Goal: Task Accomplishment & Management: Use online tool/utility

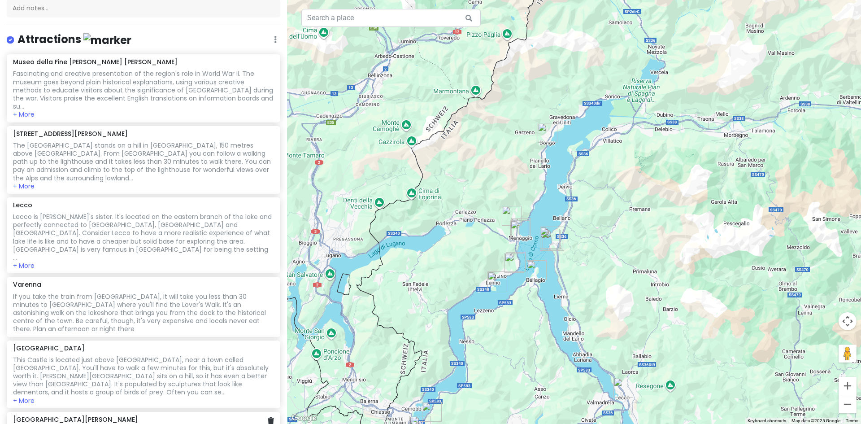
scroll to position [90, 0]
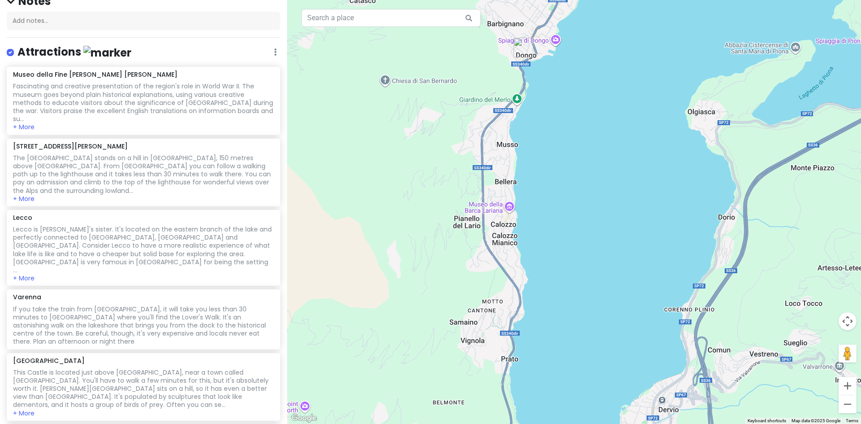
drag, startPoint x: 590, startPoint y: 170, endPoint x: 398, endPoint y: 249, distance: 207.8
click at [405, 254] on div at bounding box center [574, 212] width 574 height 424
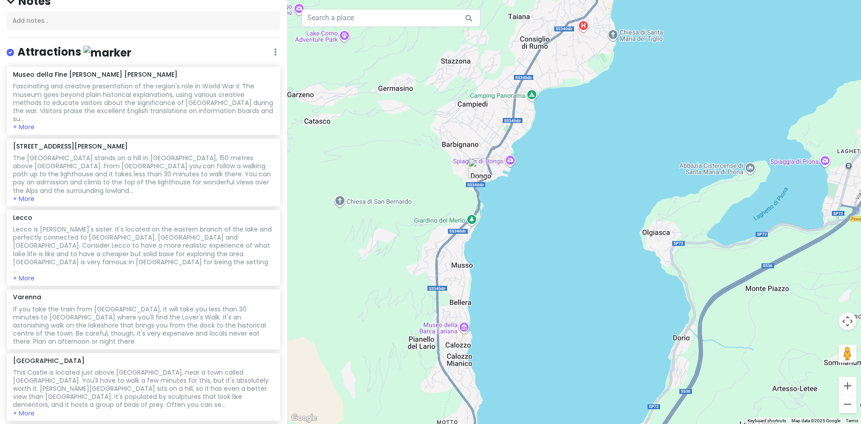
drag, startPoint x: 433, startPoint y: 130, endPoint x: 395, endPoint y: 257, distance: 132.6
click at [395, 257] on div at bounding box center [574, 212] width 574 height 424
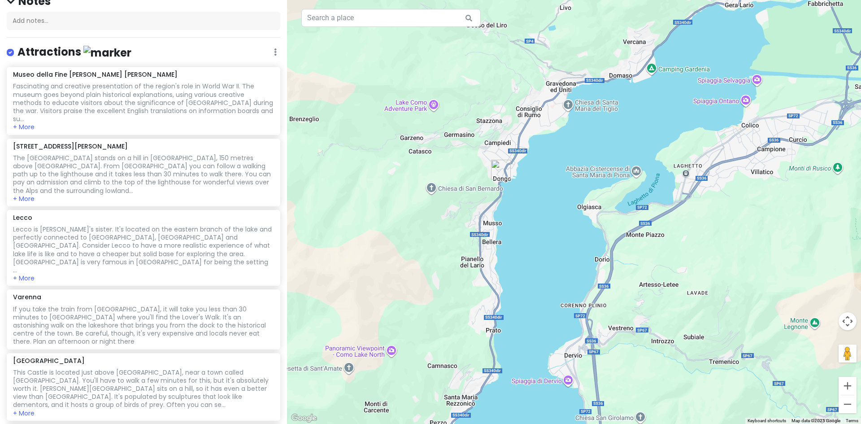
drag, startPoint x: 734, startPoint y: 292, endPoint x: 683, endPoint y: 240, distance: 72.9
click at [683, 240] on div at bounding box center [574, 212] width 574 height 424
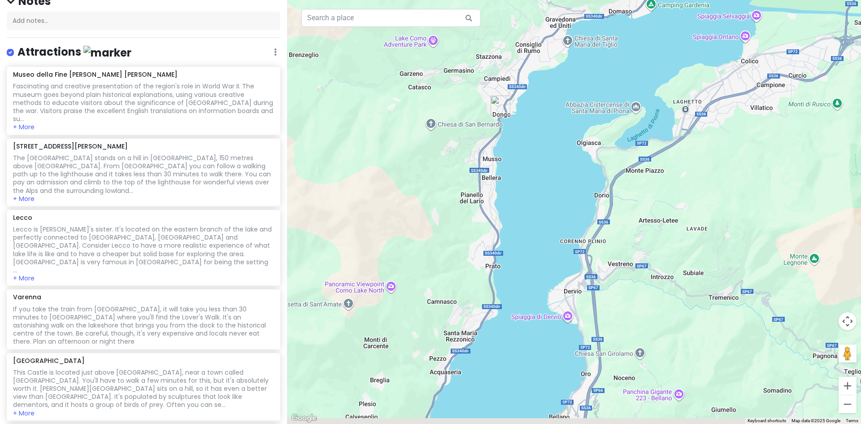
drag, startPoint x: 513, startPoint y: 277, endPoint x: 510, endPoint y: 107, distance: 169.4
click at [510, 107] on div at bounding box center [574, 212] width 574 height 424
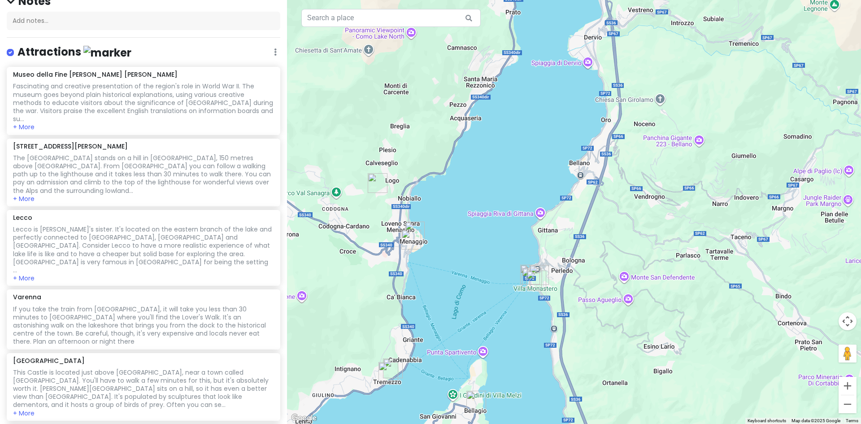
drag, startPoint x: 495, startPoint y: 295, endPoint x: 517, endPoint y: 147, distance: 149.6
click at [517, 147] on div at bounding box center [574, 212] width 574 height 424
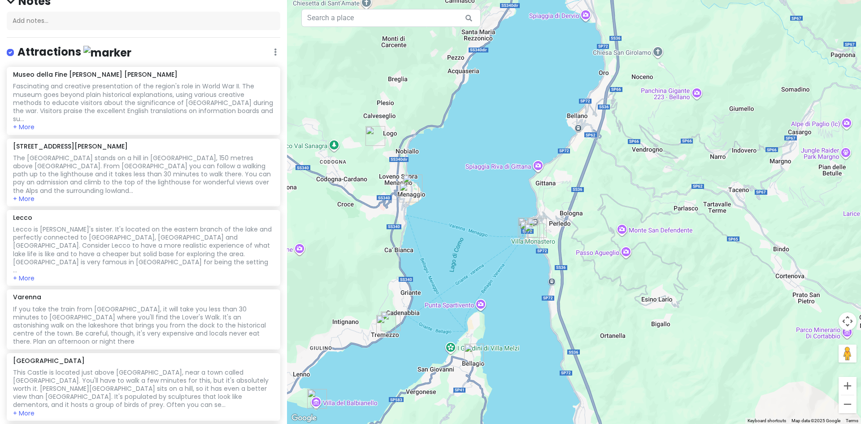
drag, startPoint x: 490, startPoint y: 294, endPoint x: 489, endPoint y: 248, distance: 45.3
click at [489, 248] on div at bounding box center [574, 212] width 574 height 424
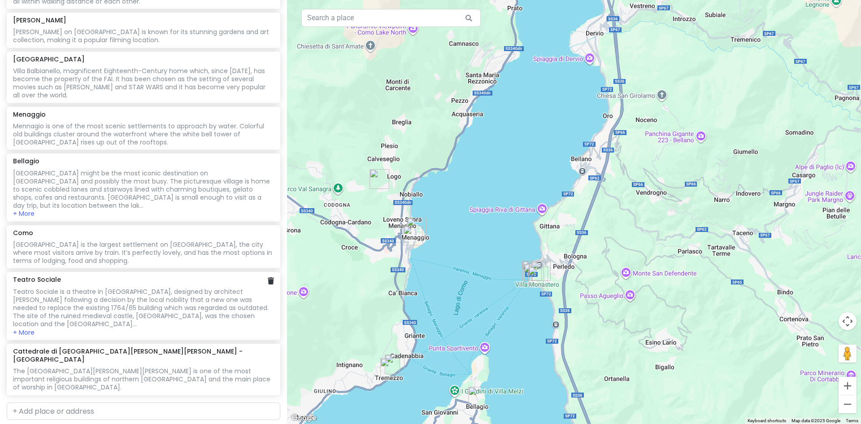
scroll to position [773, 0]
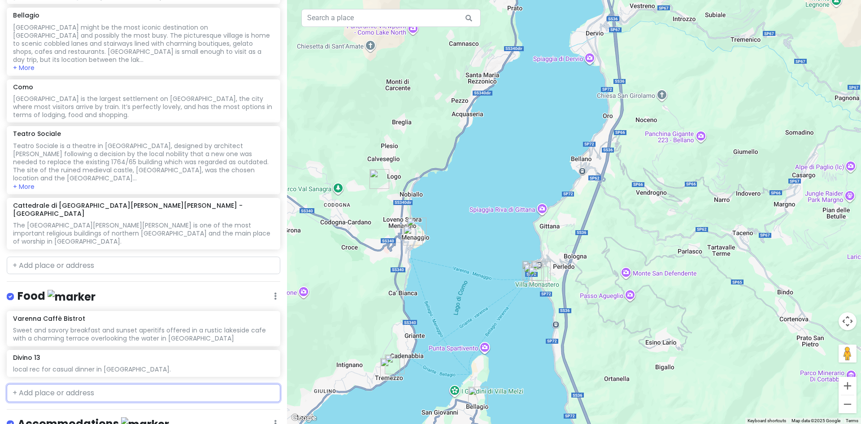
paste input "[PERSON_NAME] il [PERSON_NAME]"
type input "[PERSON_NAME] il [PERSON_NAME]"
click at [156, 409] on span "[GEOGRAPHIC_DATA], [GEOGRAPHIC_DATA], [GEOGRAPHIC_DATA], [GEOGRAPHIC_DATA]" at bounding box center [135, 418] width 234 height 19
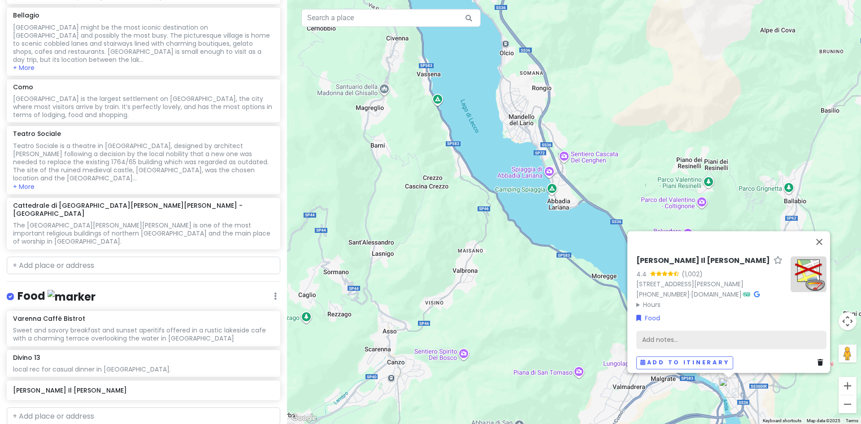
click at [666, 332] on div "Add notes..." at bounding box center [731, 339] width 190 height 19
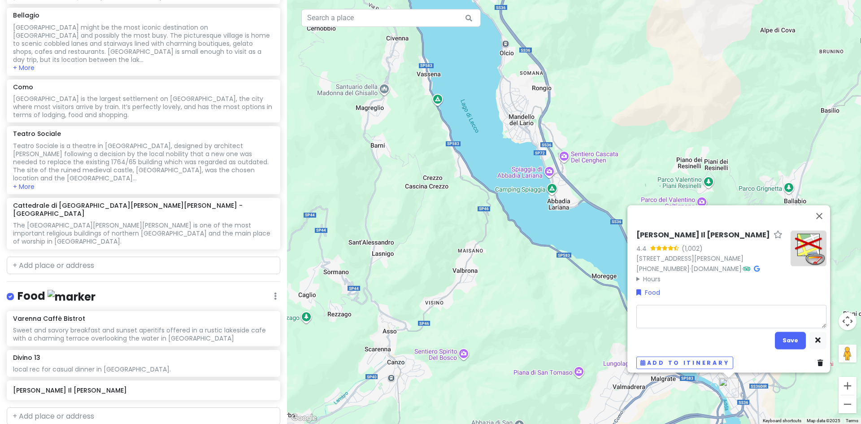
type textarea "x"
type textarea "l"
type textarea "x"
type textarea "lo"
type textarea "x"
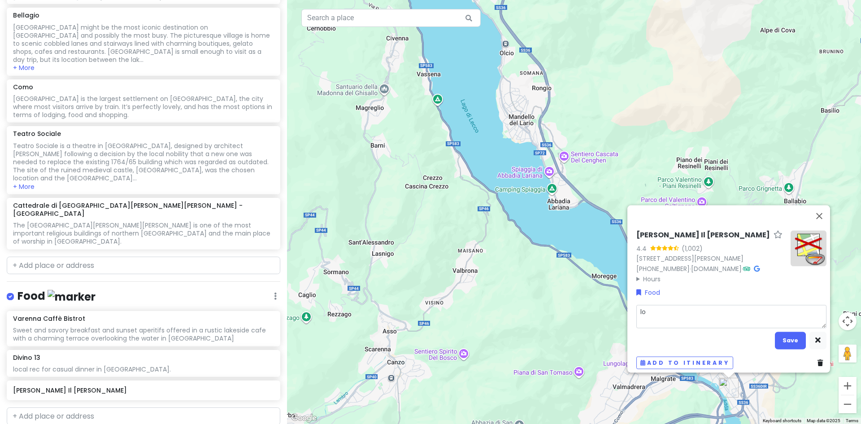
type textarea "loc"
type textarea "x"
type textarea "loca"
type textarea "x"
type textarea "local"
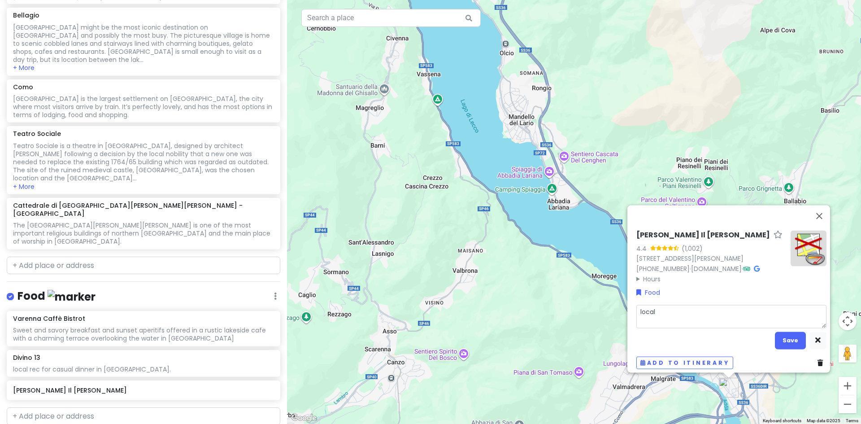
type textarea "x"
type textarea "local"
type textarea "x"
type textarea "local f"
type textarea "x"
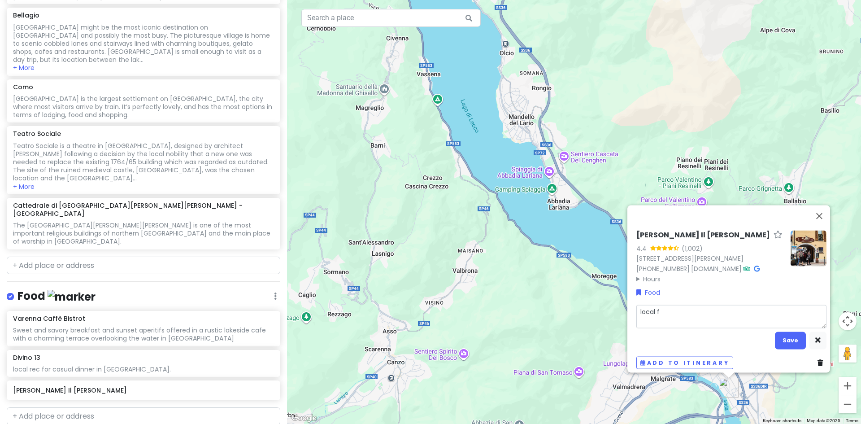
type textarea "local fi"
type textarea "x"
type textarea "local fis"
type textarea "x"
type textarea "local fish"
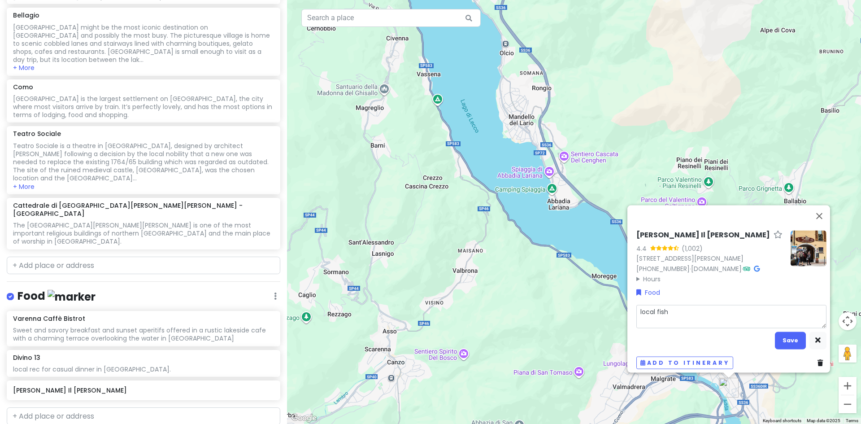
type textarea "x"
type textarea "local fish"
type textarea "x"
type textarea "local fish m"
type textarea "x"
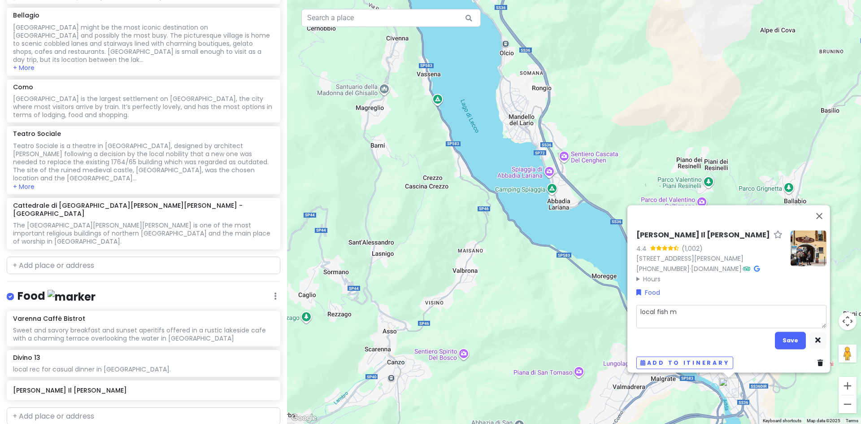
type textarea "local fish ma"
type textarea "x"
type textarea "local fish mar"
type textarea "x"
type textarea "local [PERSON_NAME]"
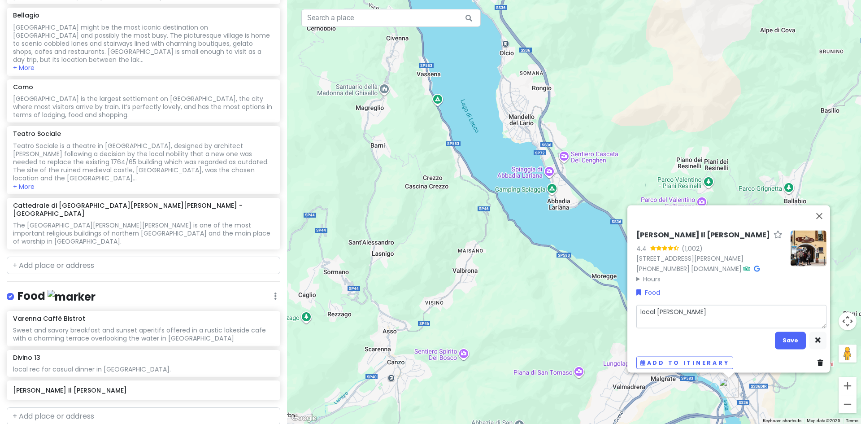
type textarea "x"
type textarea "local fish marke"
type textarea "x"
type textarea "local fish market"
type textarea "x"
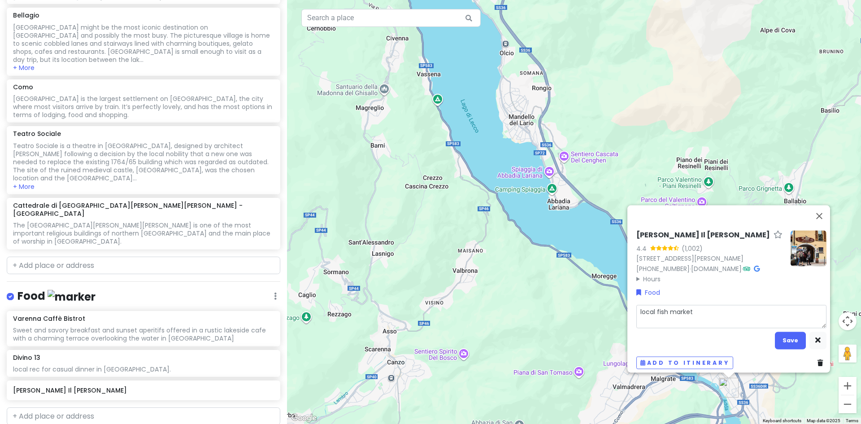
type textarea "local fish market"
type textarea "x"
type textarea "local fish market s"
type textarea "x"
type textarea "local fish market se"
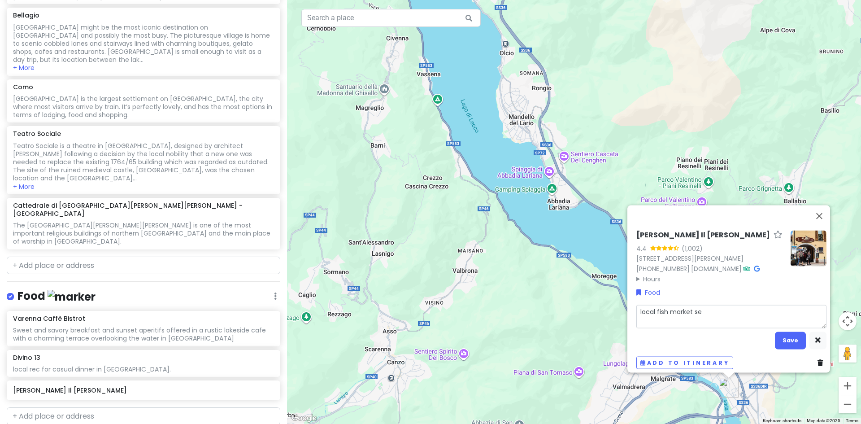
type textarea "x"
type textarea "local fish market ser"
type textarea "x"
type textarea "local fish market serv"
type textarea "x"
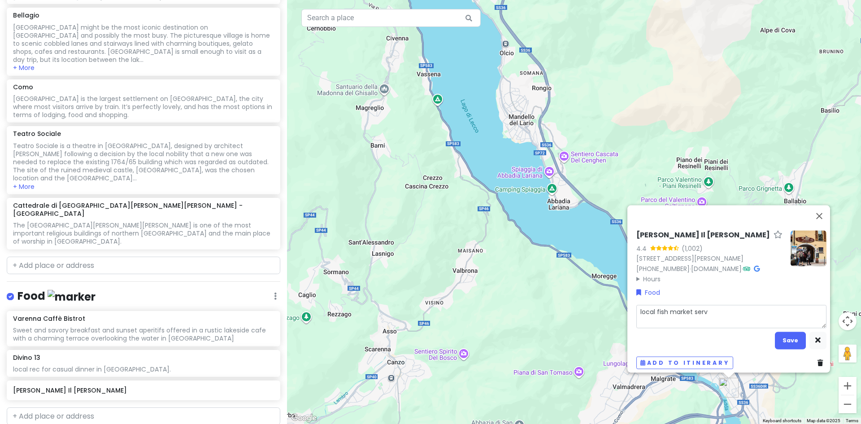
type textarea "local fish market servi"
type textarea "x"
type textarea "local fish market [PERSON_NAME]"
type textarea "x"
type textarea "local fish market serving"
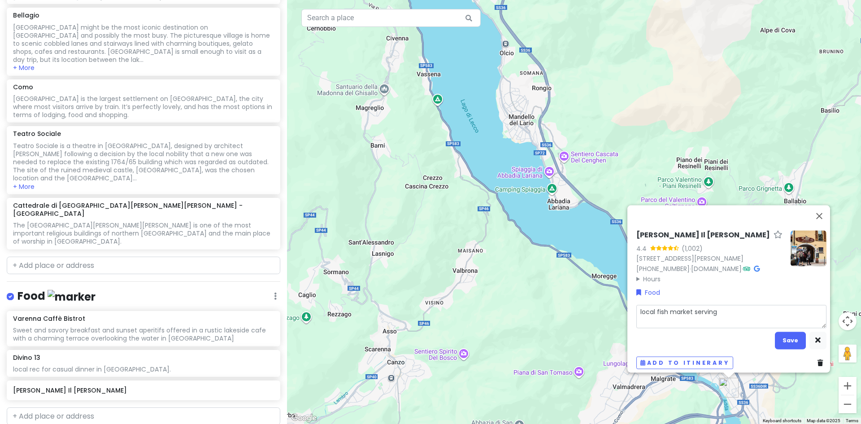
type textarea "x"
type textarea "local fish market serving"
type textarea "x"
type textarea "local fish market serving f"
type textarea "x"
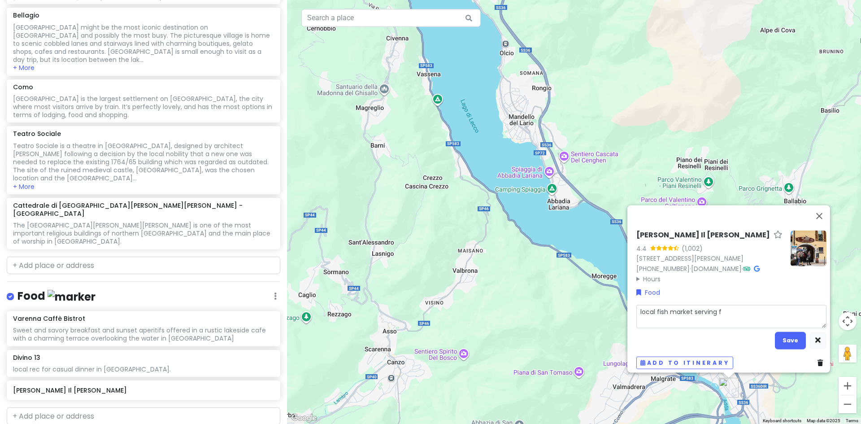
type textarea "local fish market serving fr"
type textarea "x"
type textarea "local fish market serving fre"
type textarea "x"
type textarea "local fish market serving fres"
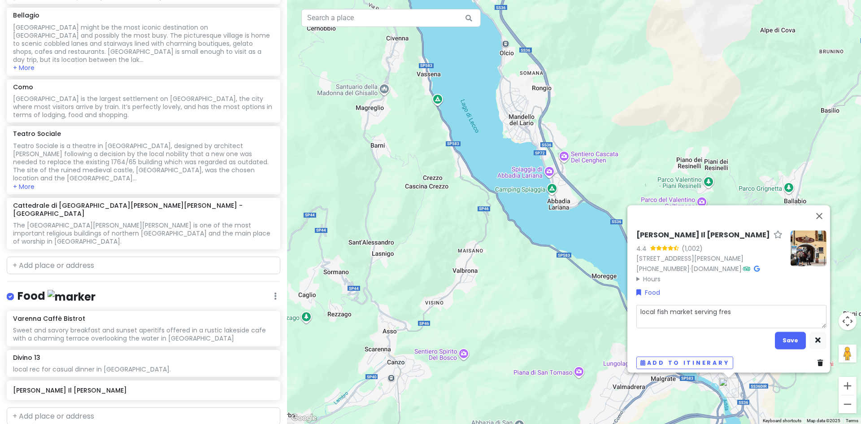
type textarea "x"
type textarea "local fish market serving fresh"
type textarea "x"
type textarea "local fish market serving fresh"
type textarea "x"
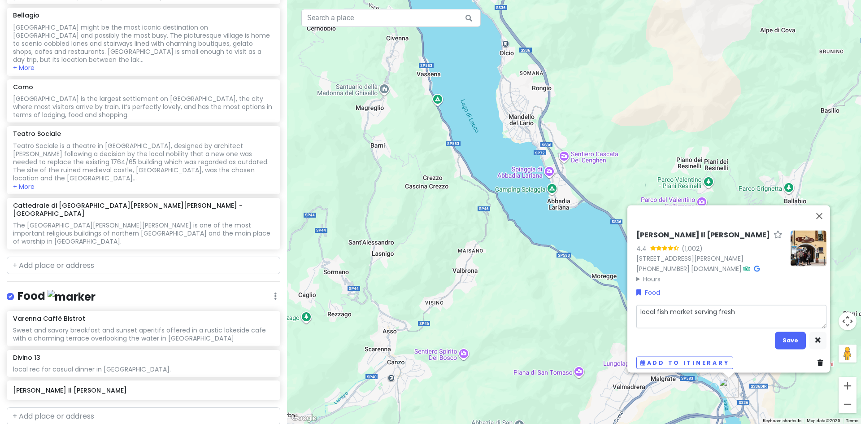
type textarea "local fish market serving fresh c"
type textarea "x"
type textarea "local fish market serving fresh ca"
type textarea "x"
type textarea "local fish market serving fresh cau"
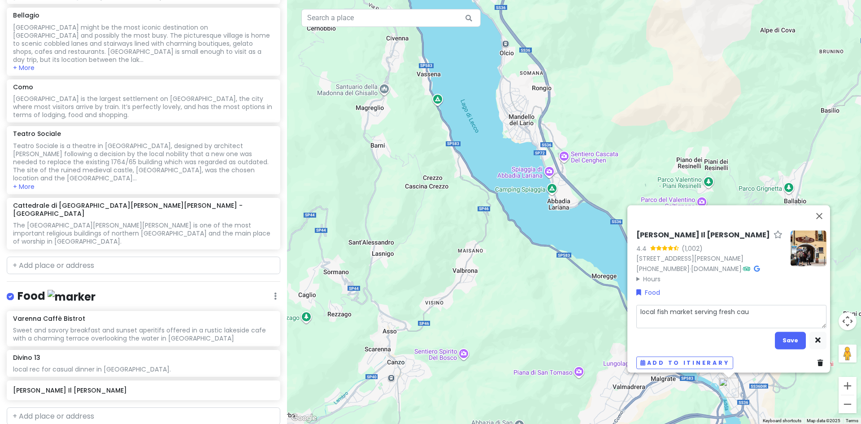
type textarea "x"
type textarea "local fish market serving fresh caug"
type textarea "x"
type textarea "local fish market serving fresh caugh"
type textarea "x"
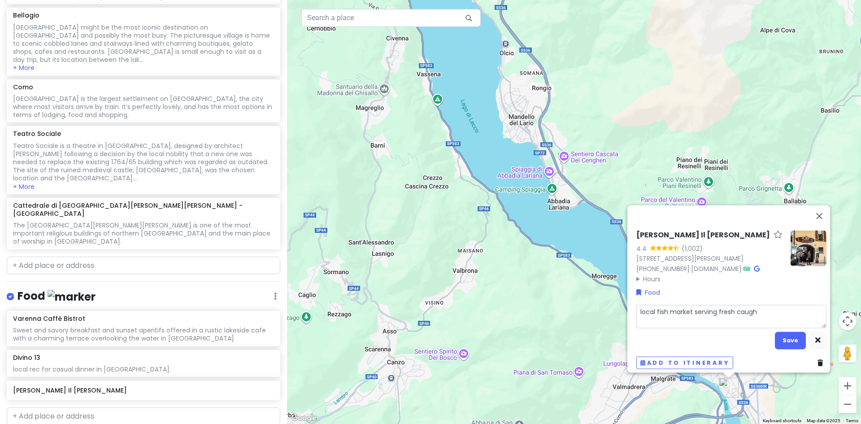
type textarea "local fish market serving fresh caught"
type textarea "x"
type textarea "local fish market serving fresh caught"
type textarea "x"
type textarea "local fish market serving fresh caught s"
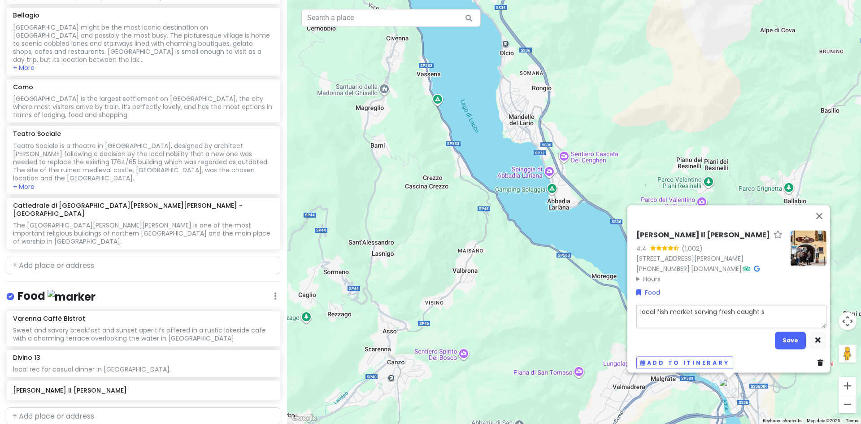
type textarea "x"
type textarea "local fish market serving fresh caught se"
type textarea "x"
type textarea "local fish market serving fresh caught sea"
type textarea "x"
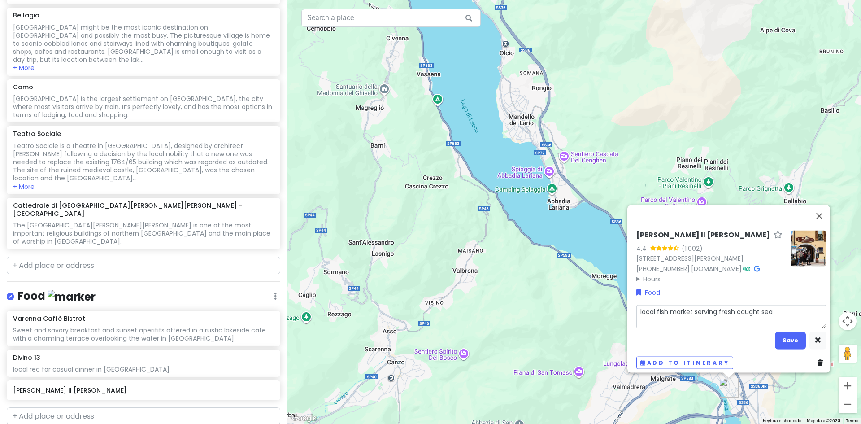
type textarea "local fish market serving fresh caught seaf"
type textarea "x"
type textarea "local fish market serving fresh caught seafo"
type textarea "x"
type textarea "local fish market serving fresh caught seafoo"
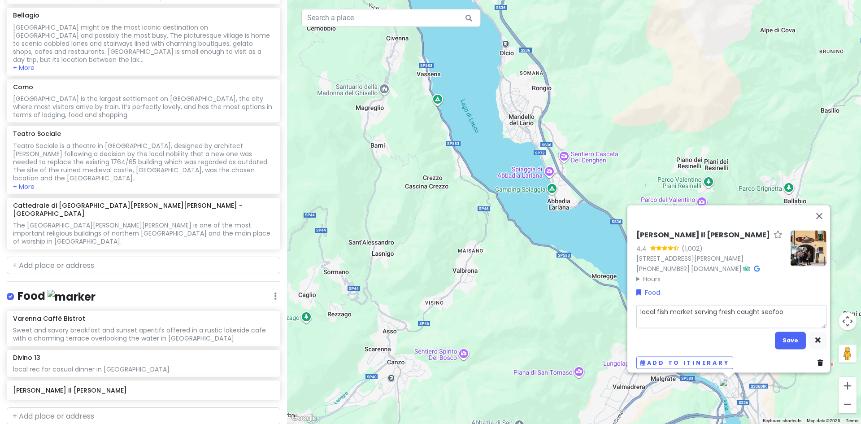
type textarea "x"
type textarea "local fish market serving fresh caught seafoof"
type textarea "x"
type textarea "local fish market serving fresh caught seafoo"
type textarea "x"
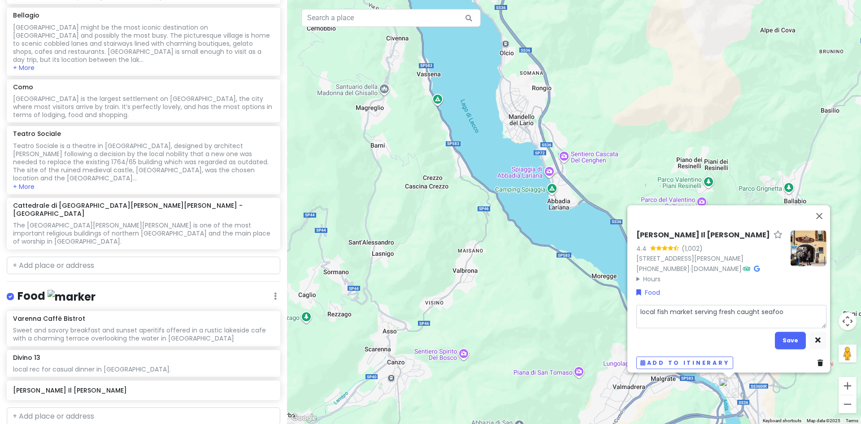
type textarea "local fish market serving fresh caught seafood"
type textarea "x"
type textarea "local fish market serving fresh caught seafood."
click at [638, 304] on textarea "local fish market serving fresh caught seafood." at bounding box center [731, 315] width 190 height 23
type textarea "x"
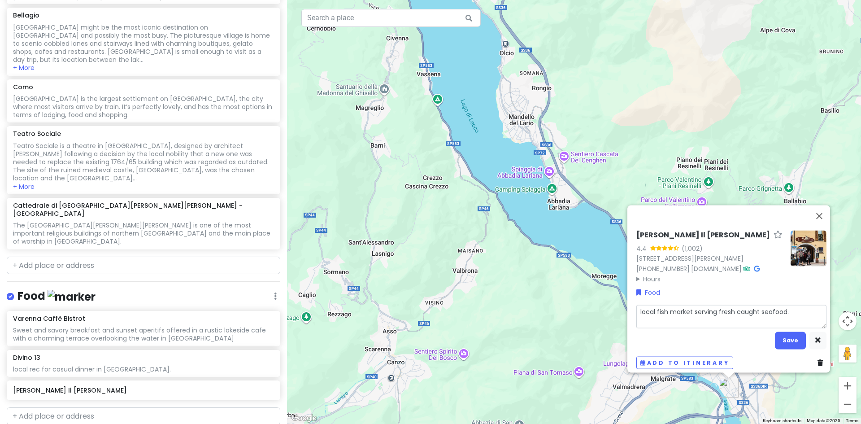
type textarea "ocal fish market serving fresh caught seafood."
type textarea "x"
type textarea "Local fish market serving fresh caught seafood."
click at [790, 331] on button "Save" at bounding box center [789, 339] width 31 height 17
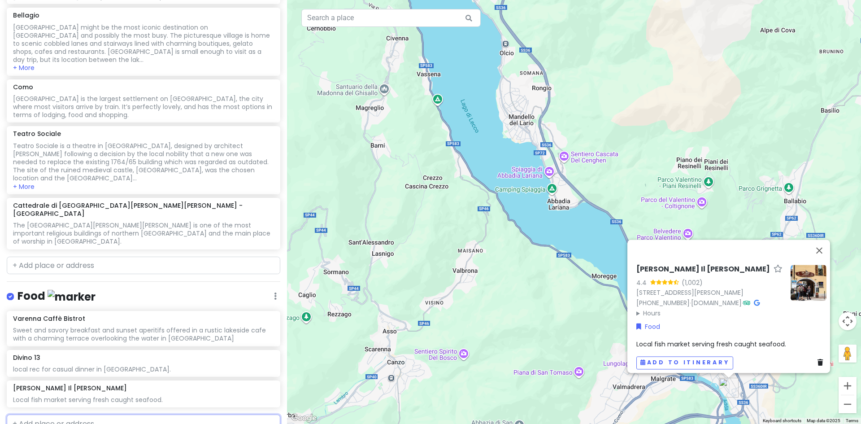
click at [43, 414] on input "text" at bounding box center [143, 423] width 273 height 18
paste input "Ristorante Orestino"
type input "Ristorante Orestino"
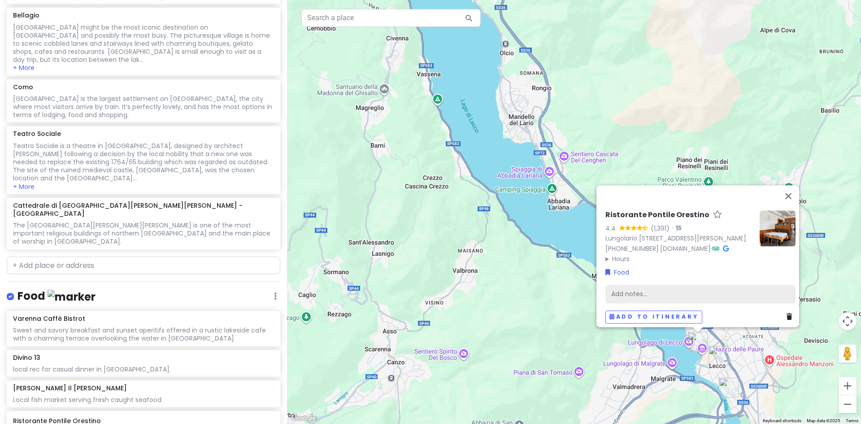
click at [618, 286] on div "Add notes..." at bounding box center [700, 293] width 190 height 19
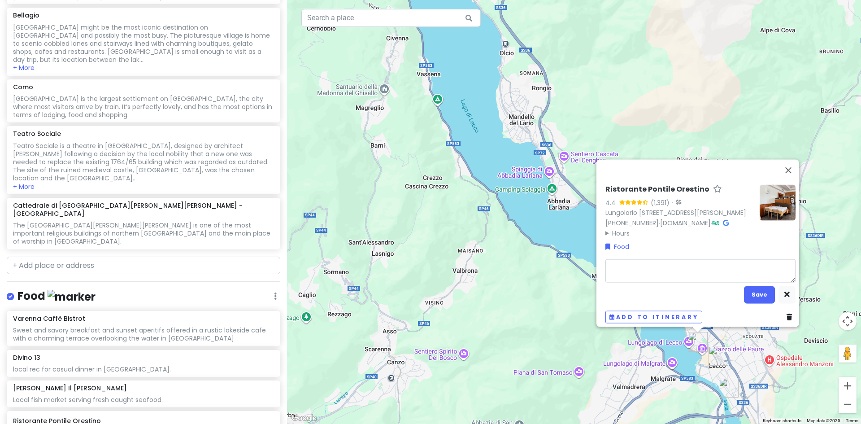
type textarea "x"
type textarea "L"
type textarea "x"
type textarea "Lo"
type textarea "x"
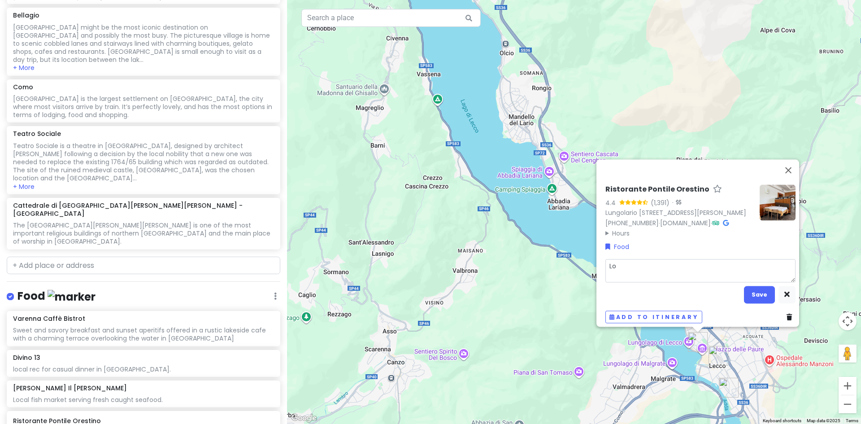
type textarea "Loc"
type textarea "x"
type textarea "Loca"
type textarea "x"
type textarea "Local"
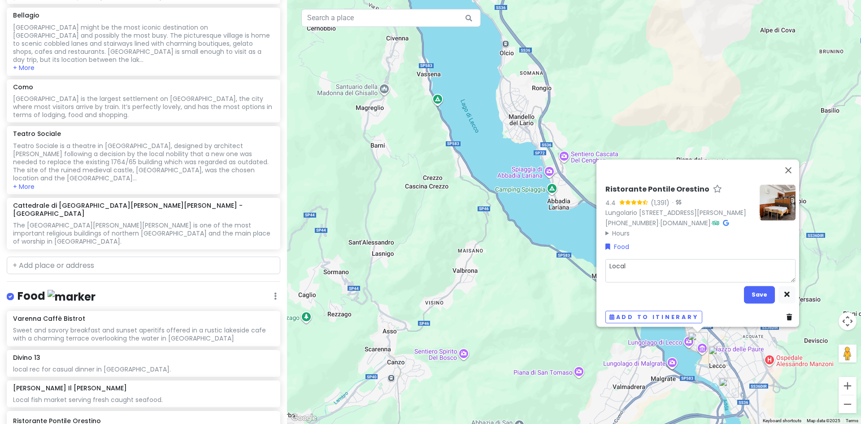
type textarea "x"
type textarea "Local"
type textarea "x"
type textarea "Local a"
type textarea "x"
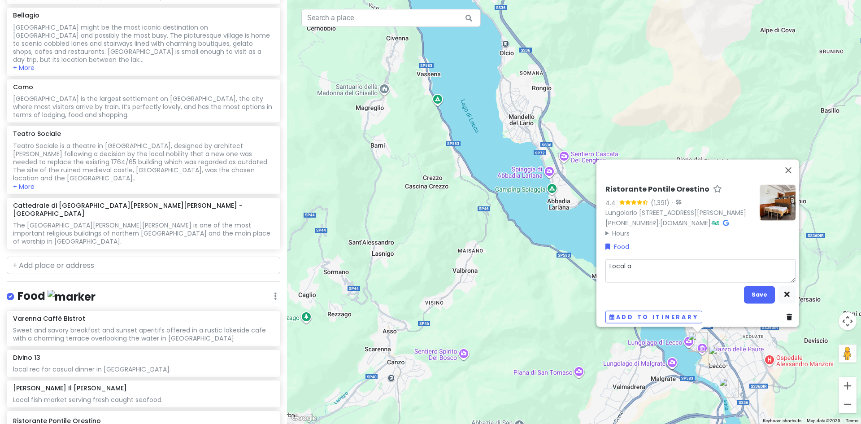
type textarea "Local an"
type textarea "x"
type textarea "Local and"
type textarea "x"
type textarea "Local and"
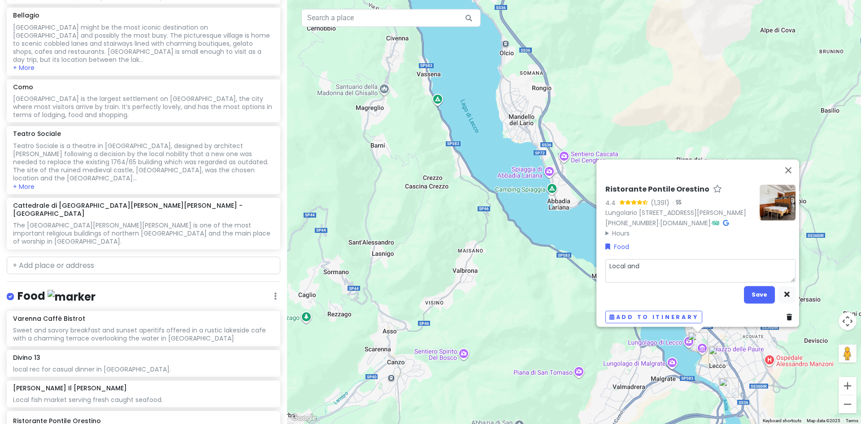
type textarea "x"
type textarea "Local and t"
type textarea "x"
type textarea "Local and tr"
type textarea "x"
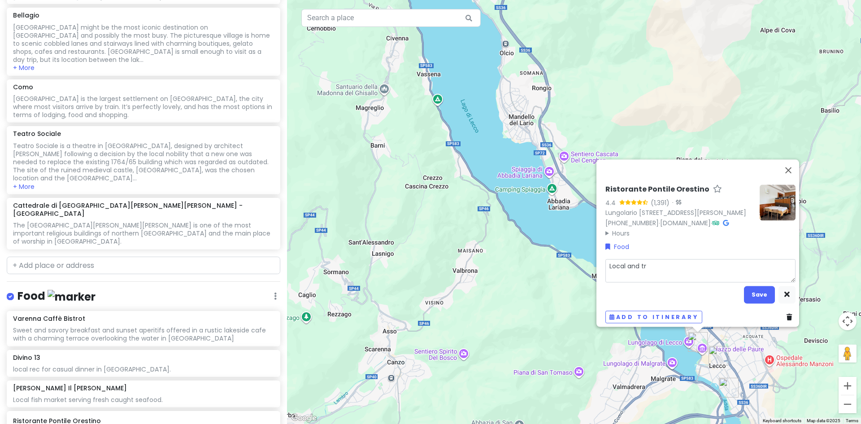
type textarea "Local and tra"
type textarea "x"
type textarea "Local and trad"
type textarea "x"
type textarea "Local and tradi"
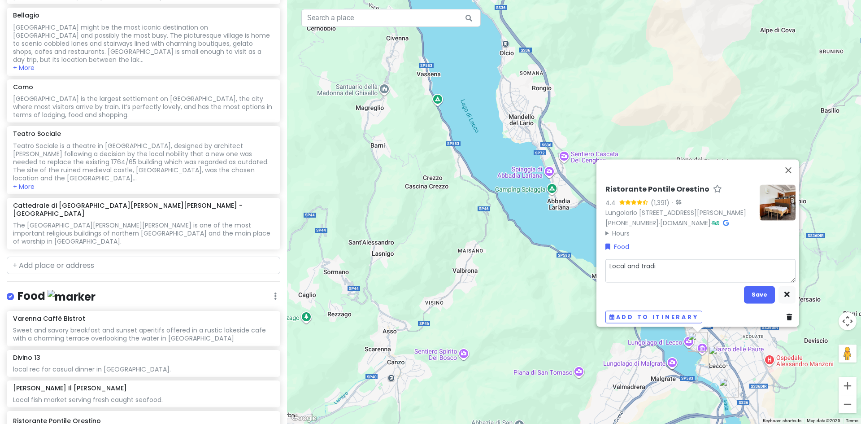
type textarea "x"
type textarea "Local and tradit"
type textarea "x"
type textarea "Local and traditi"
type textarea "x"
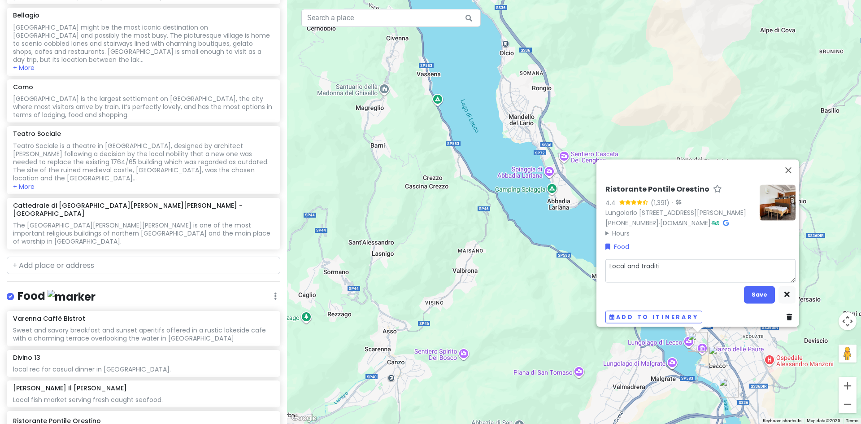
type textarea "Local and traditio"
type textarea "x"
type textarea "Local and tradition"
type textarea "x"
type textarea "Local and traditiona"
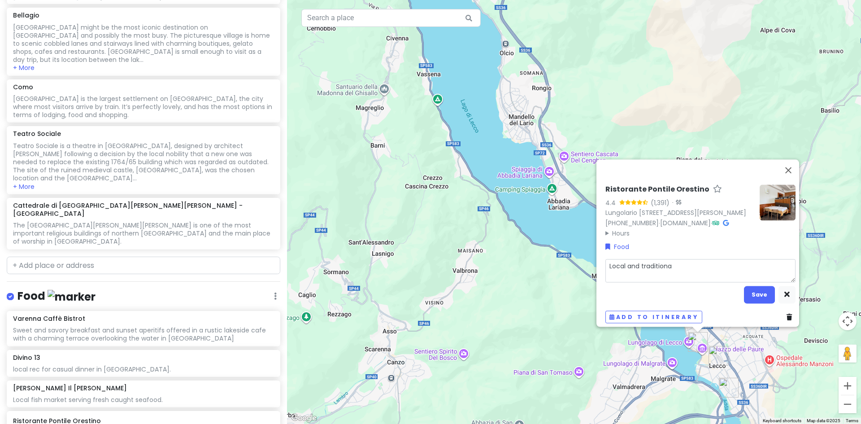
type textarea "x"
type textarea "Local and traditional"
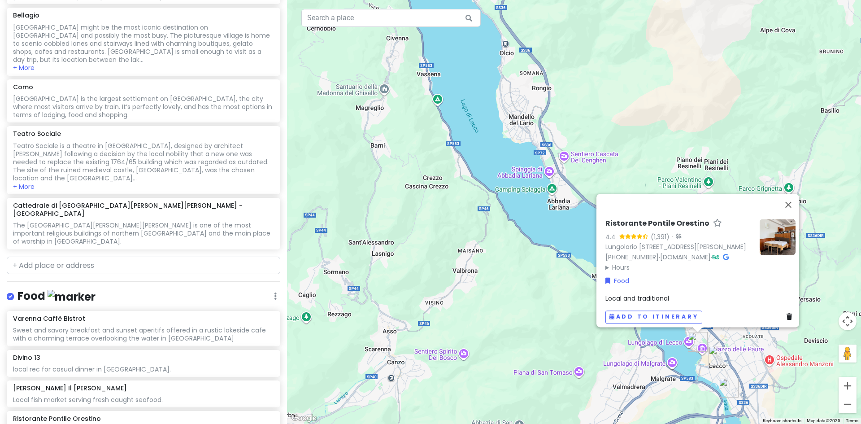
click at [665, 294] on span "Local and traditional" at bounding box center [637, 298] width 64 height 9
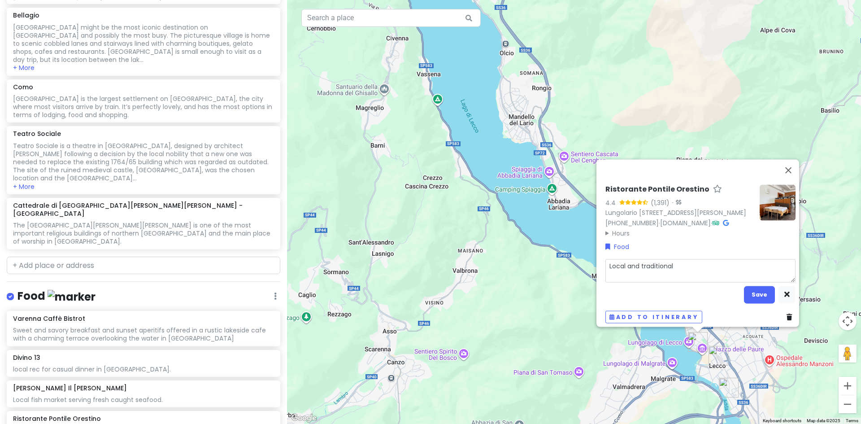
click at [674, 259] on textarea "Local and traditional" at bounding box center [700, 270] width 190 height 23
type textarea "x"
type textarea "Local and traditional."
click at [761, 287] on button "Save" at bounding box center [759, 294] width 31 height 17
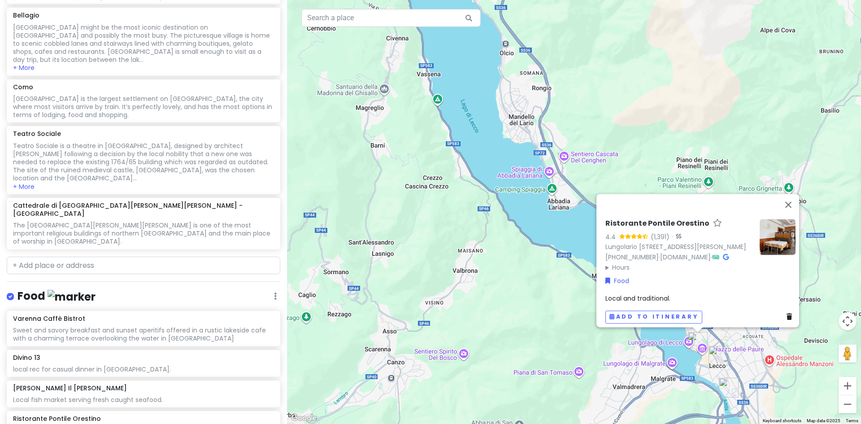
paste input "Capo Horn Gelateria Artigianale"
type input "Capo Horn Gelateria Artigianale"
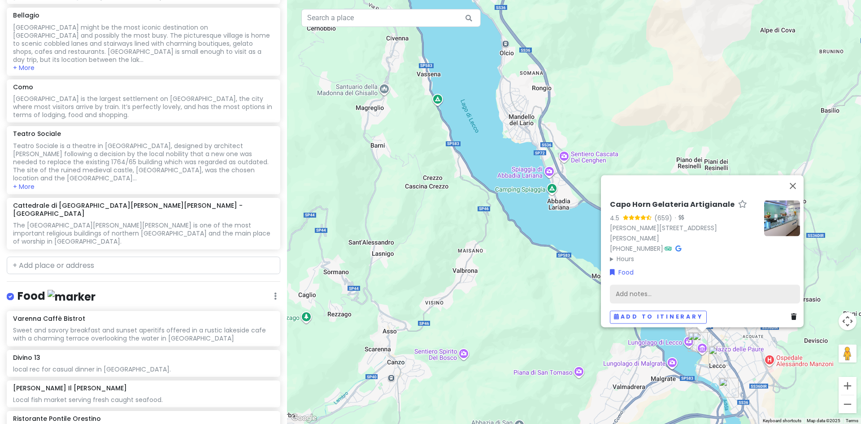
click at [644, 287] on div "Add notes..." at bounding box center [705, 293] width 190 height 19
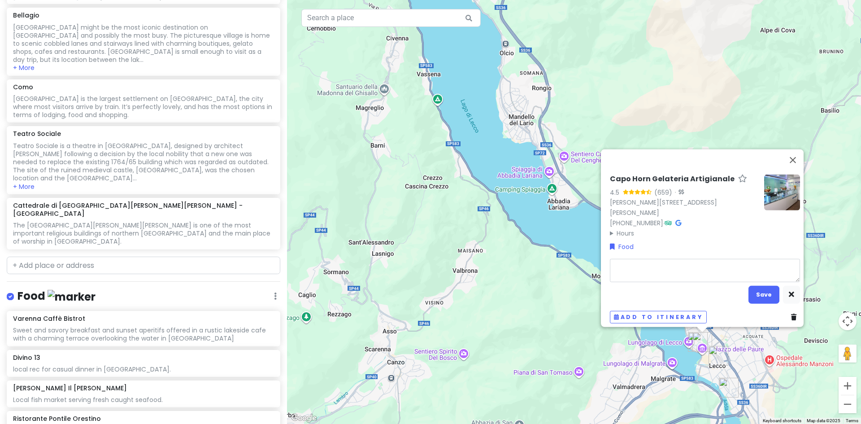
type textarea "x"
type textarea "L"
type textarea "x"
type textarea "Lo"
type textarea "x"
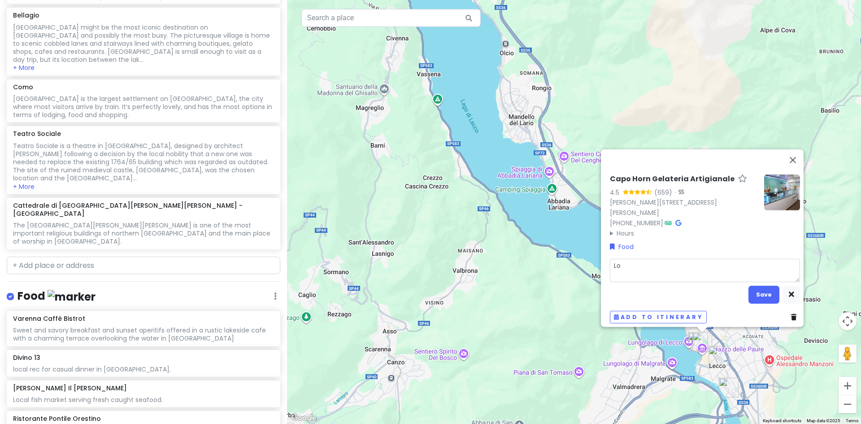
type textarea "Loc"
type textarea "x"
type textarea "Loca"
type textarea "x"
type textarea "Local"
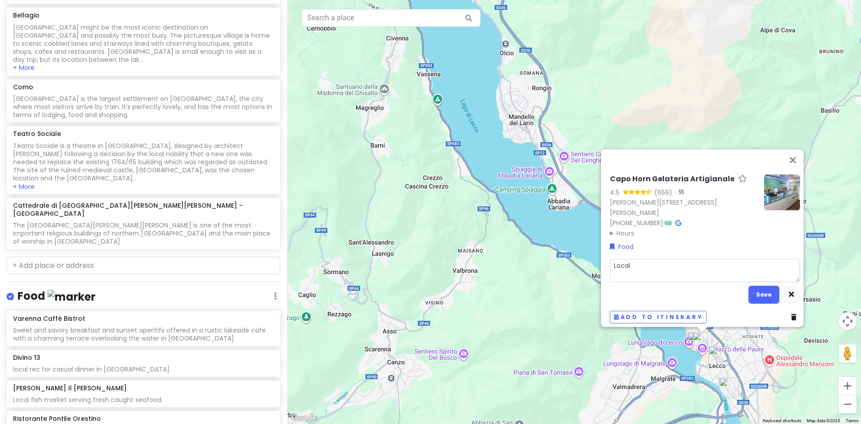
type textarea "x"
type textarea "Local"
type textarea "x"
type textarea "Local r"
type textarea "x"
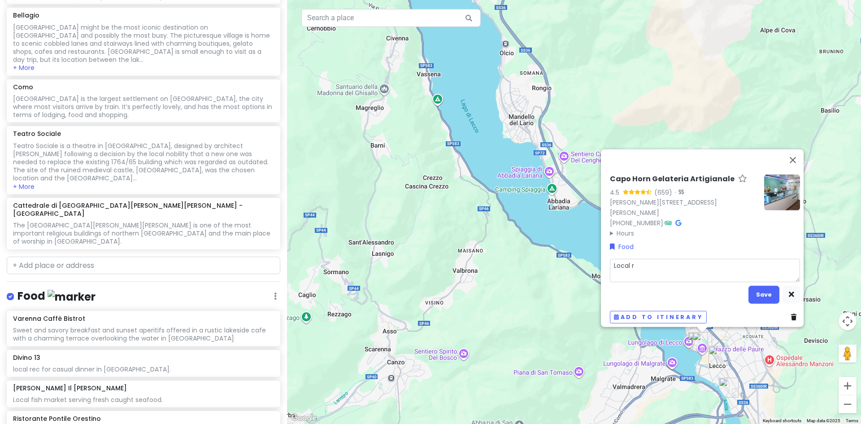
type textarea "Local re"
type textarea "x"
type textarea "Local rec"
type textarea "x"
type textarea "Local recc"
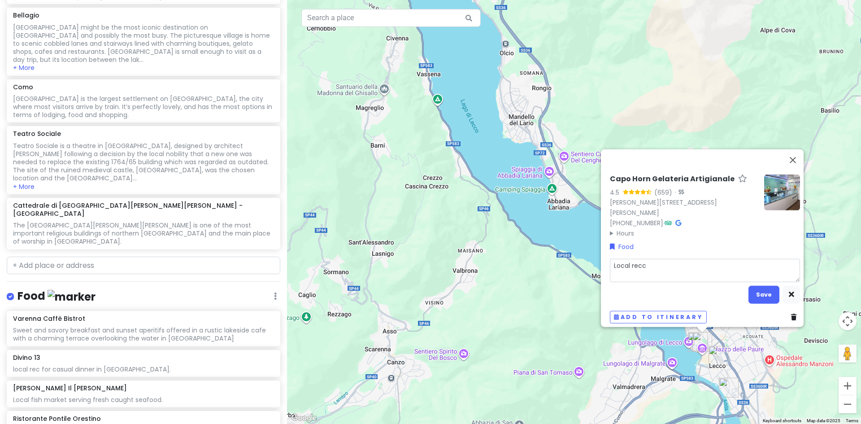
type textarea "x"
type textarea "Local recco"
type textarea "x"
type textarea "Local reccom"
type textarea "x"
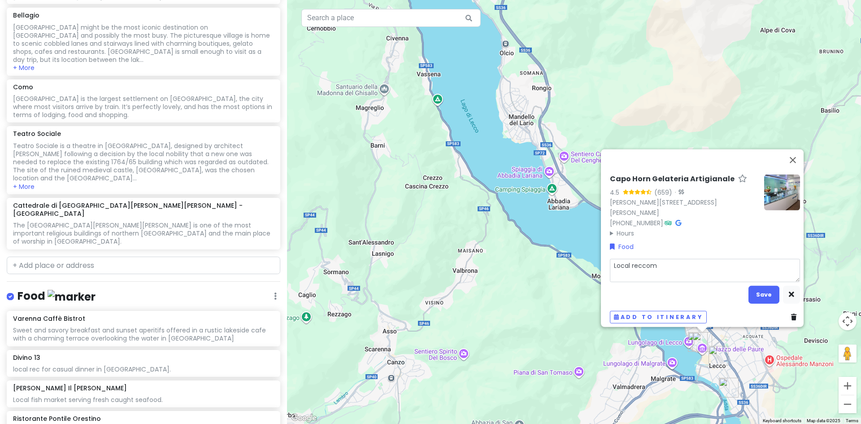
type textarea "Local reccome"
type textarea "x"
type textarea "Local reccomen"
type textarea "x"
type textarea "Local reccomend"
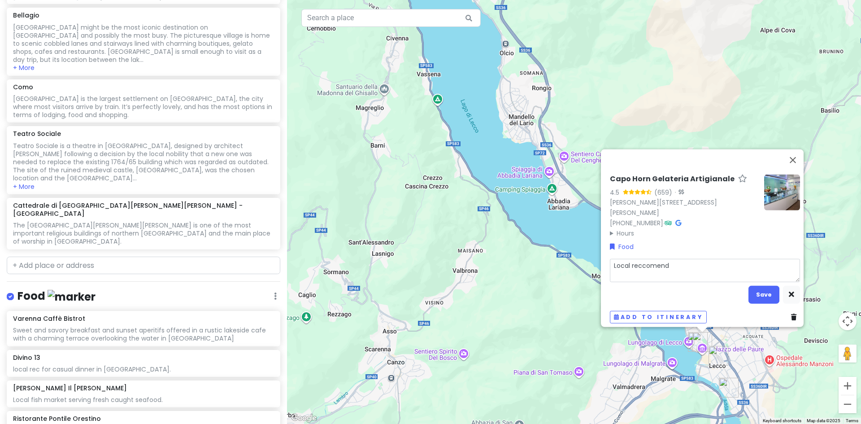
type textarea "x"
type textarea "Local reccomende"
type textarea "x"
type textarea "Local reccomended"
type textarea "x"
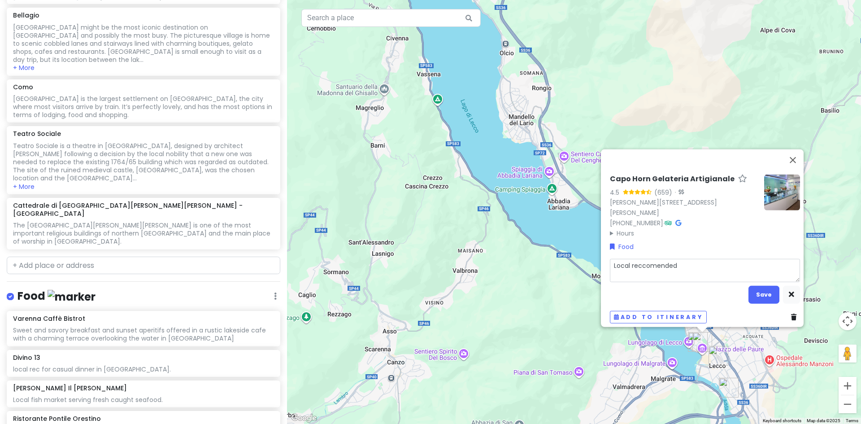
type textarea "Local reccomended"
type textarea "x"
type textarea "Local reccomended G"
type textarea "x"
type textarea "Local reccomended Ge"
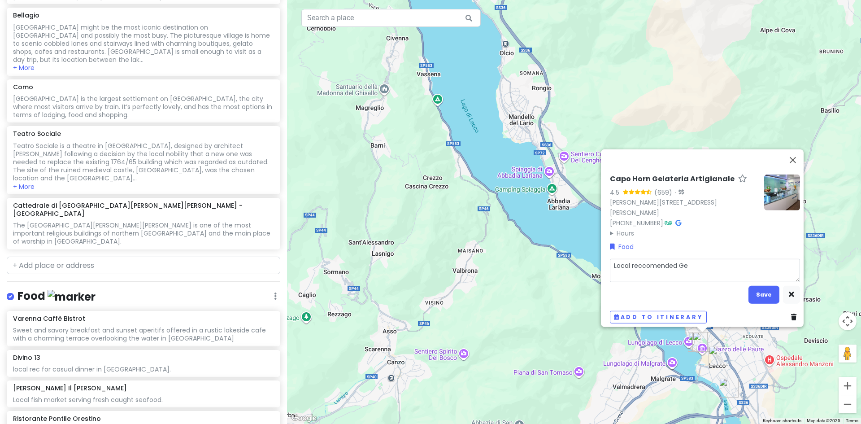
type textarea "x"
type textarea "Local reccomended Gel"
type textarea "x"
type textarea "Local reccomended Gela"
type textarea "x"
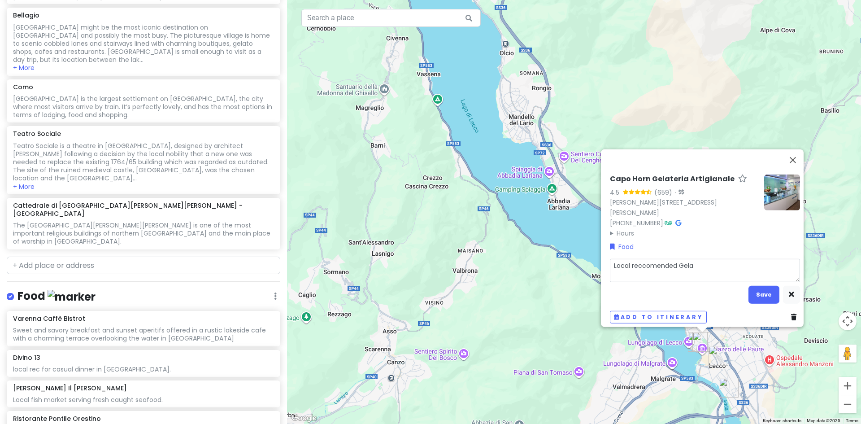
type textarea "Local reccomended Gelat"
type textarea "x"
type textarea "Local reccomended Gelato"
click at [650, 261] on textarea "Local reccomended Gelato." at bounding box center [705, 270] width 190 height 23
drag, startPoint x: 673, startPoint y: 260, endPoint x: 640, endPoint y: 260, distance: 32.7
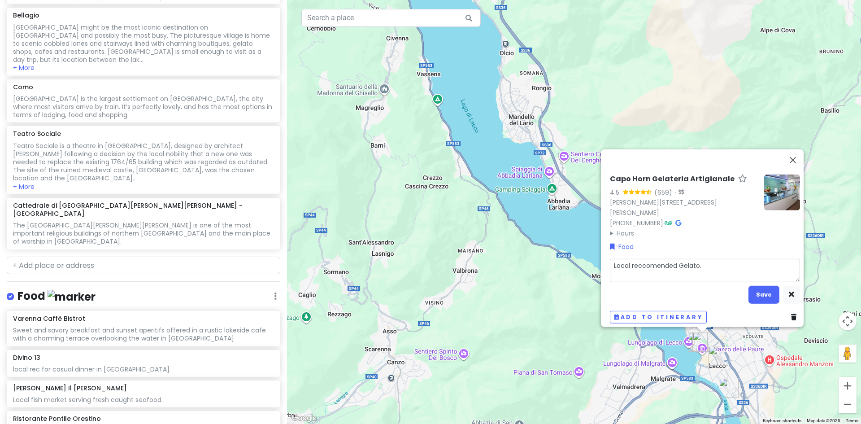
click at [640, 260] on textarea "Local reccomended Gelato." at bounding box center [705, 270] width 190 height 23
click at [757, 286] on button "Save" at bounding box center [763, 294] width 31 height 17
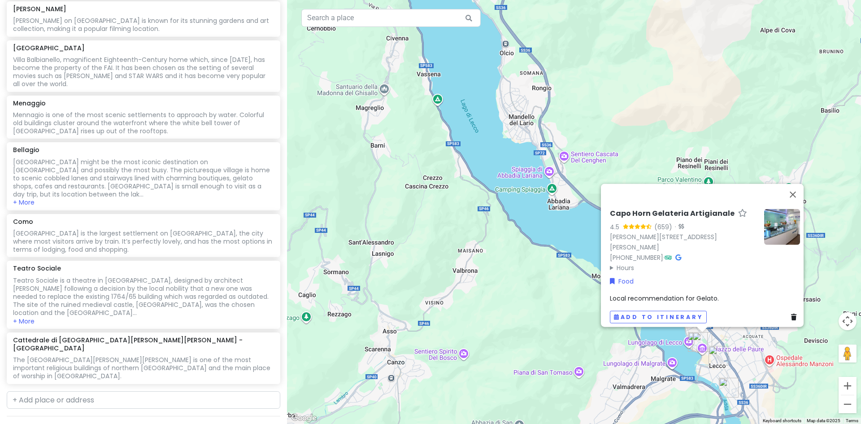
scroll to position [818, 0]
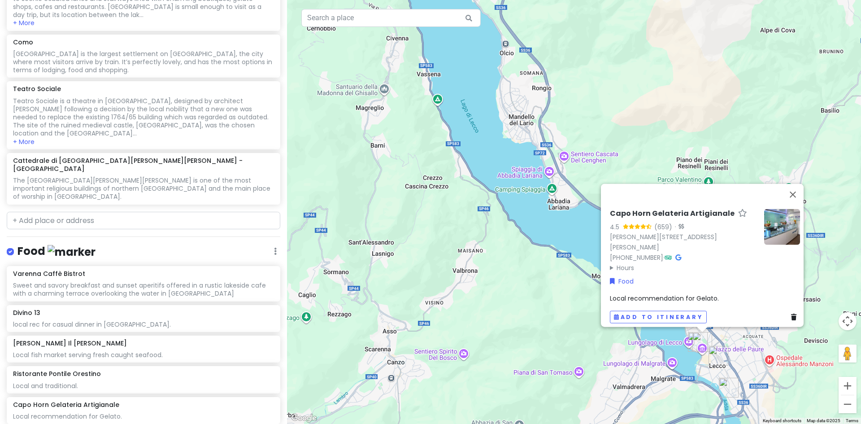
paste input "Il Cavatappi"
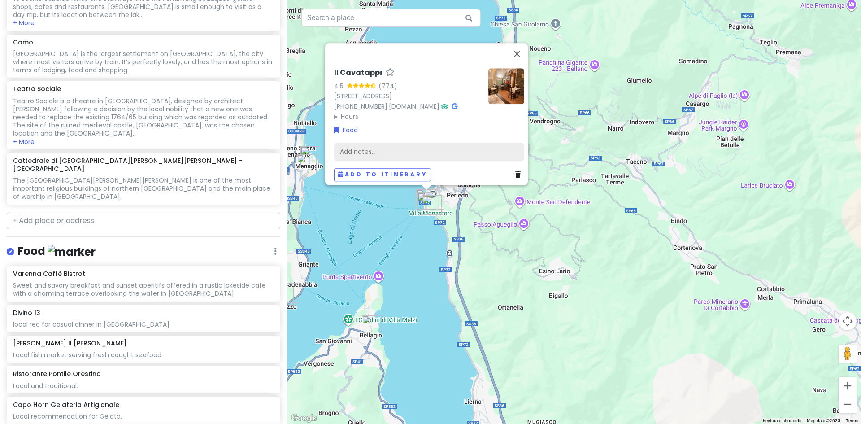
click at [364, 145] on div "Add notes..." at bounding box center [429, 151] width 190 height 19
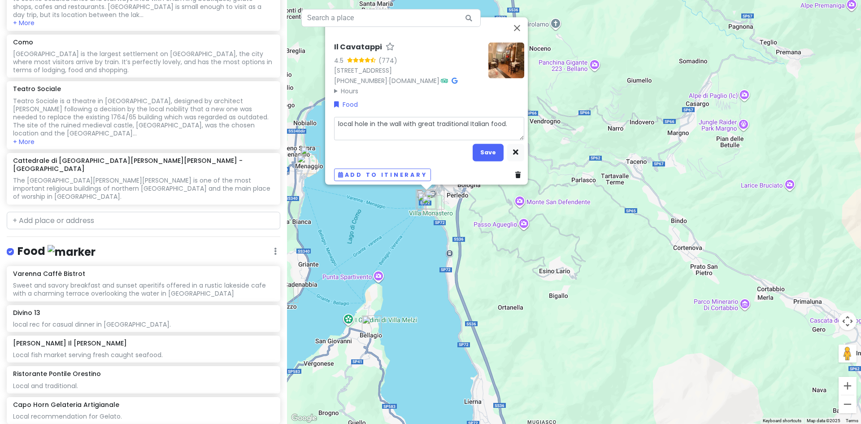
click at [336, 117] on textarea "local hole in the wall with great traditional Italian food." at bounding box center [429, 128] width 190 height 23
click at [480, 146] on button "Save" at bounding box center [487, 151] width 31 height 17
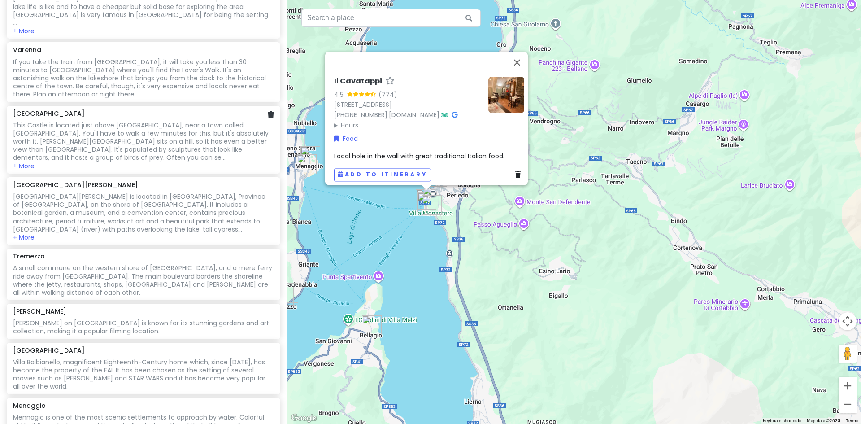
scroll to position [415, 0]
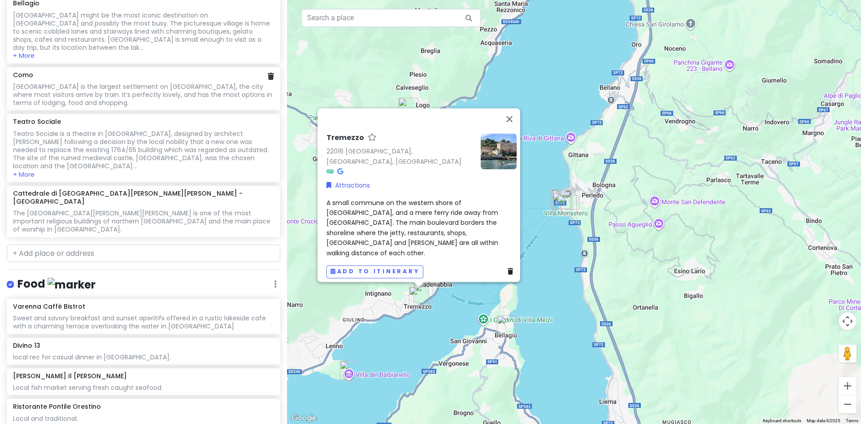
scroll to position [863, 0]
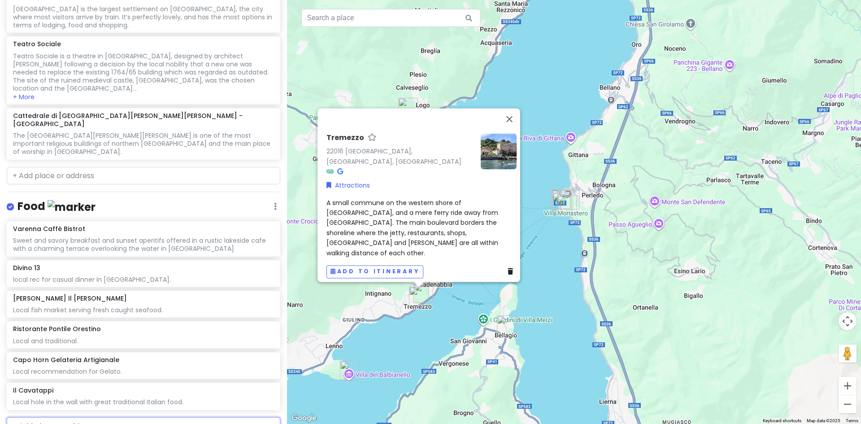
paste input "• LA LOCANDA TREMEZZO"
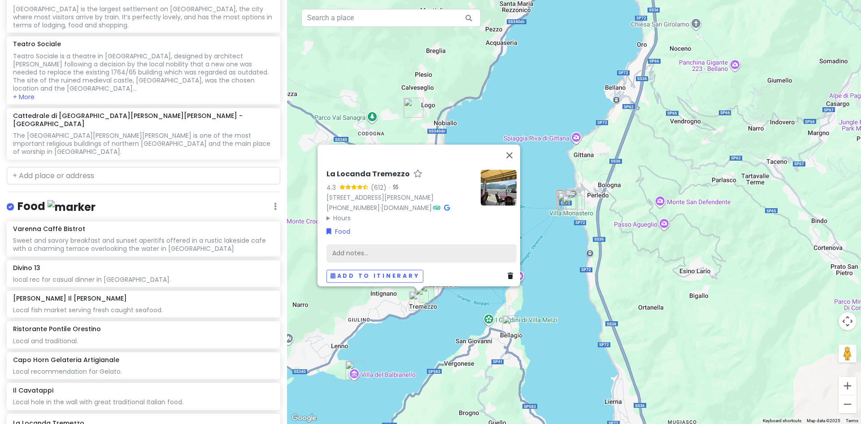
click at [369, 246] on div "Add notes..." at bounding box center [421, 252] width 190 height 19
click at [346, 247] on div "Add notes..." at bounding box center [421, 252] width 190 height 19
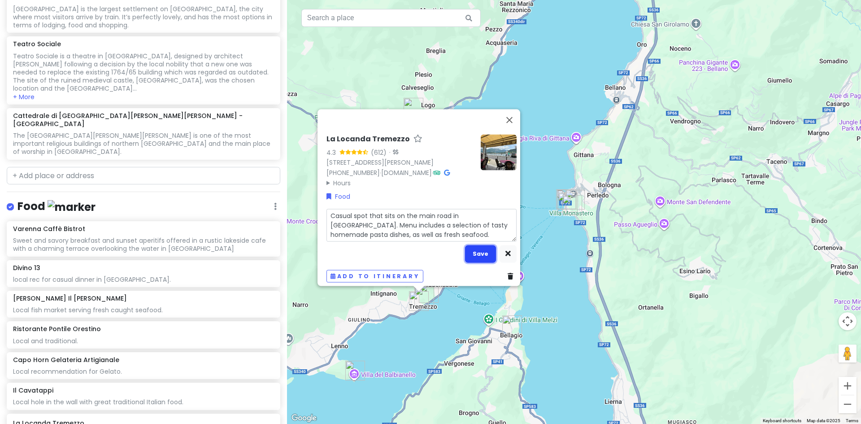
click at [479, 248] on button "Save" at bounding box center [480, 253] width 31 height 17
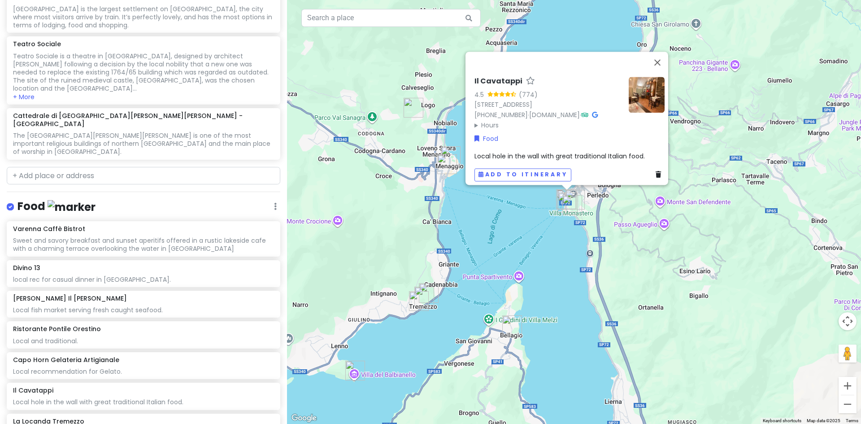
paste input "• BAR II MOLO"
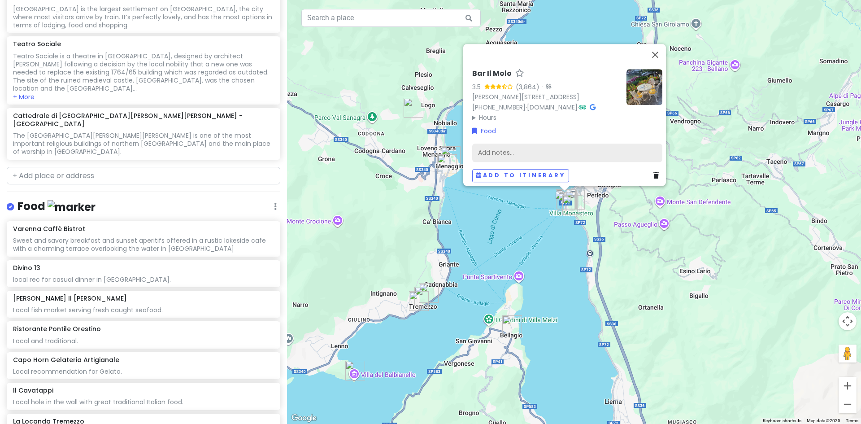
click at [489, 149] on div "Add notes..." at bounding box center [567, 152] width 190 height 19
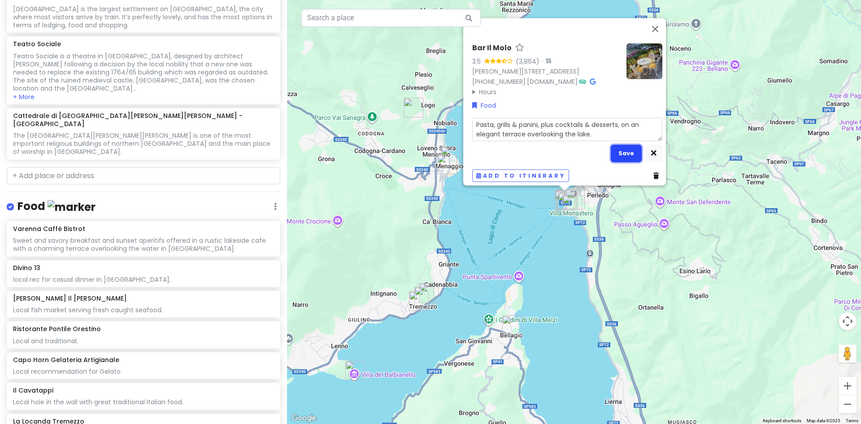
click at [624, 144] on button "Save" at bounding box center [625, 152] width 31 height 17
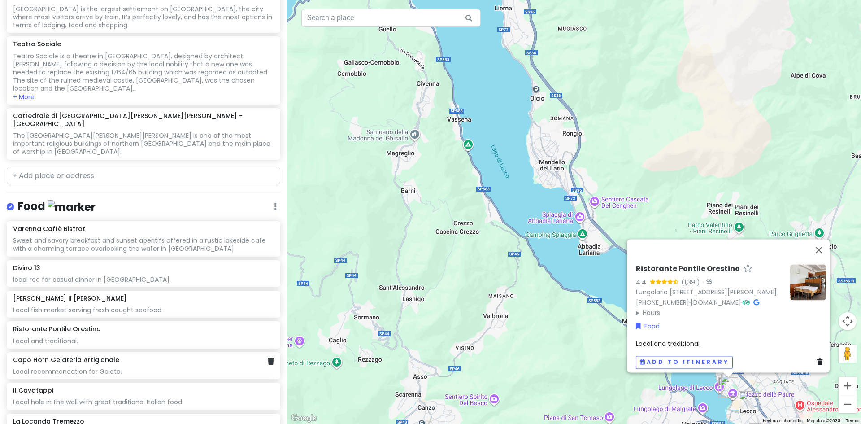
click at [93, 355] on div "Capo Horn Gelateria Artigianale Local recommendation for Gelato." at bounding box center [143, 365] width 260 height 20
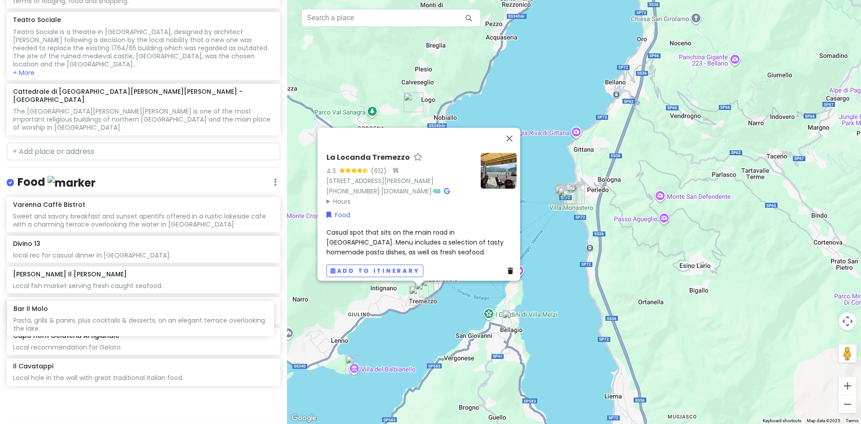
scroll to position [891, 0]
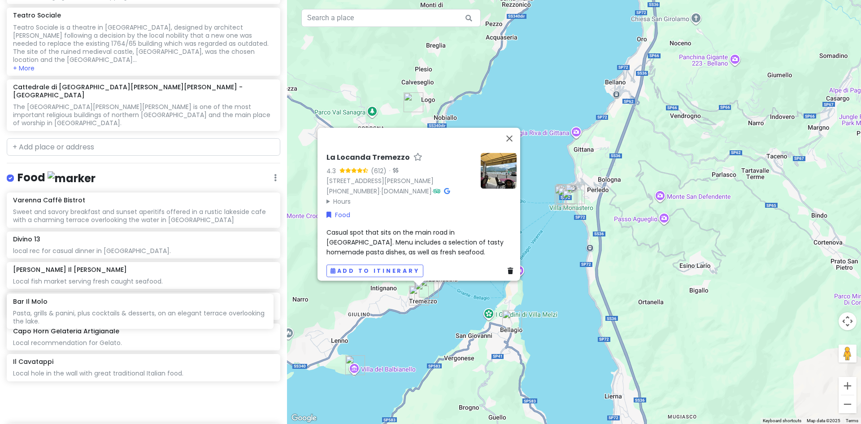
drag, startPoint x: 64, startPoint y: 381, endPoint x: 64, endPoint y: 314, distance: 67.2
click at [64, 314] on div "Varenna Caffè Bistrot Sweet and savory breakfast and sunset aperitifs offered i…" at bounding box center [143, 327] width 287 height 270
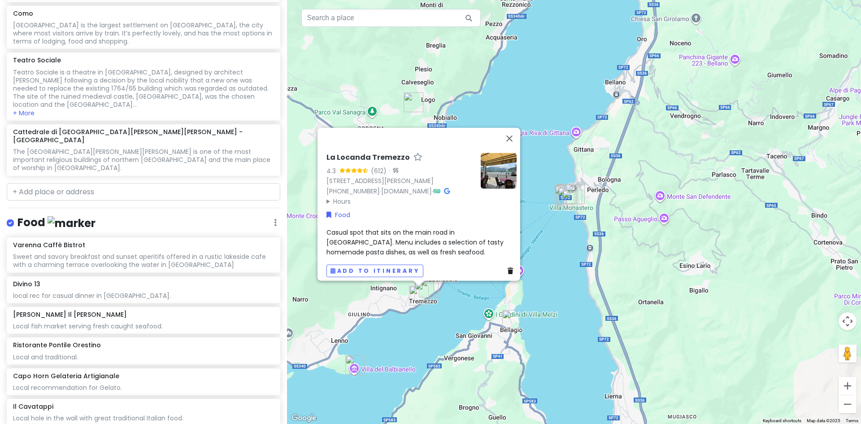
scroll to position [973, 0]
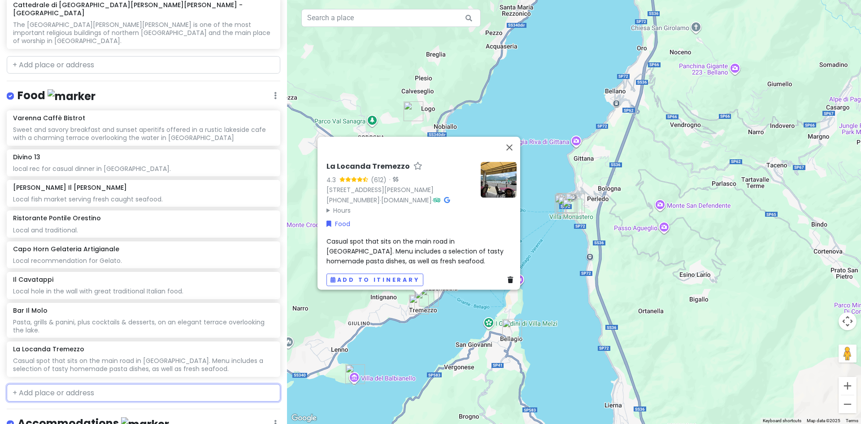
paste input "Antica Trattoria Del Risorgimento"
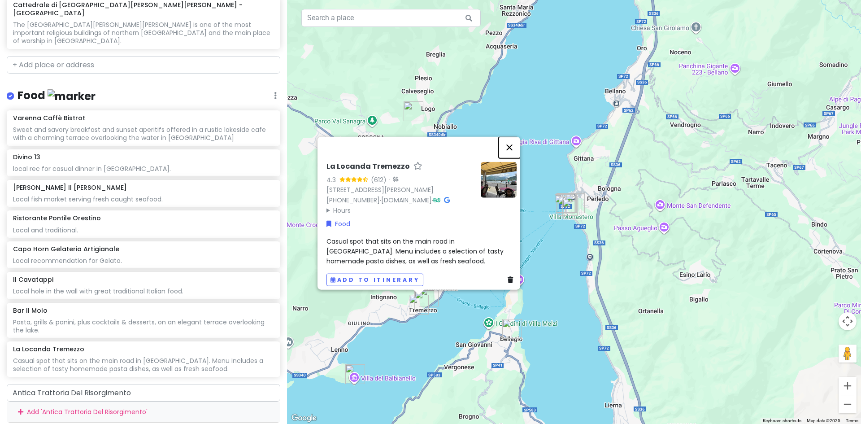
click at [515, 136] on button "Close" at bounding box center [509, 147] width 22 height 22
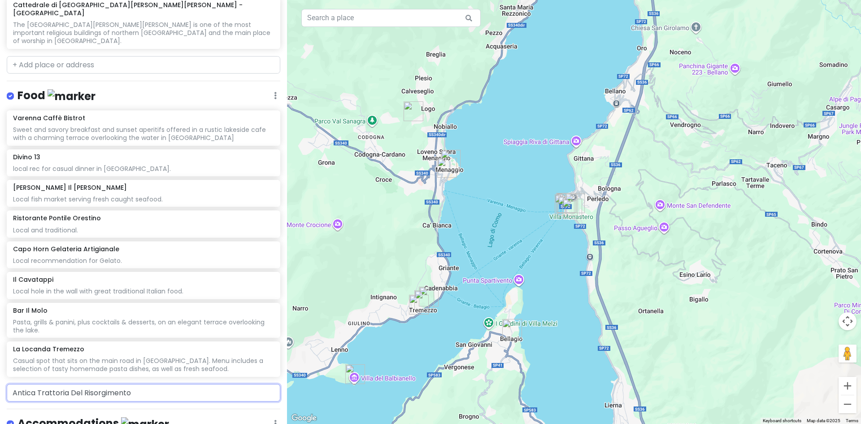
click at [262, 384] on input "Antica Trattoria Del Risorgimento" at bounding box center [143, 393] width 273 height 18
click at [238, 384] on input "Antica Trattoria Del Risorgimento" at bounding box center [143, 393] width 273 height 18
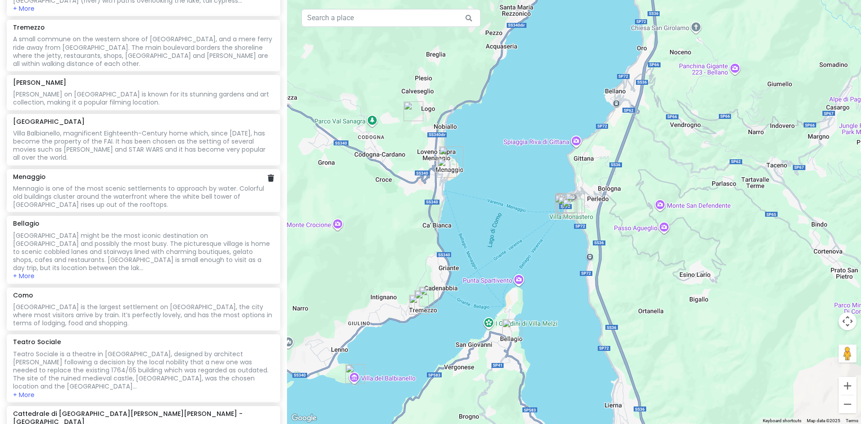
scroll to position [480, 0]
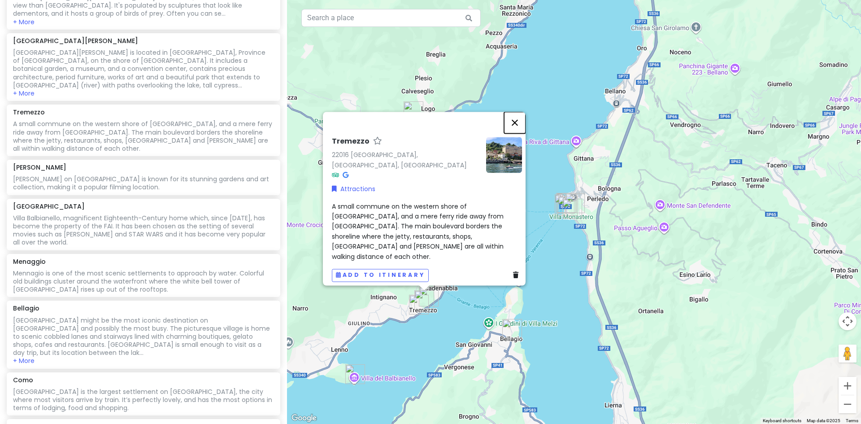
click at [516, 133] on button "Close" at bounding box center [515, 123] width 22 height 22
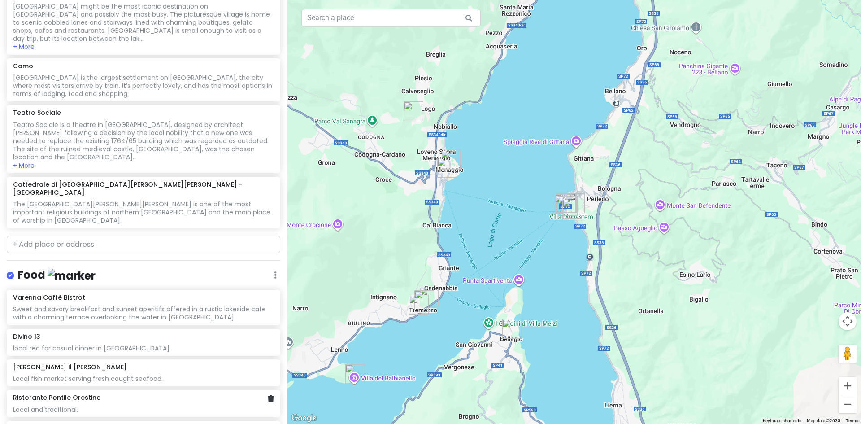
scroll to position [973, 0]
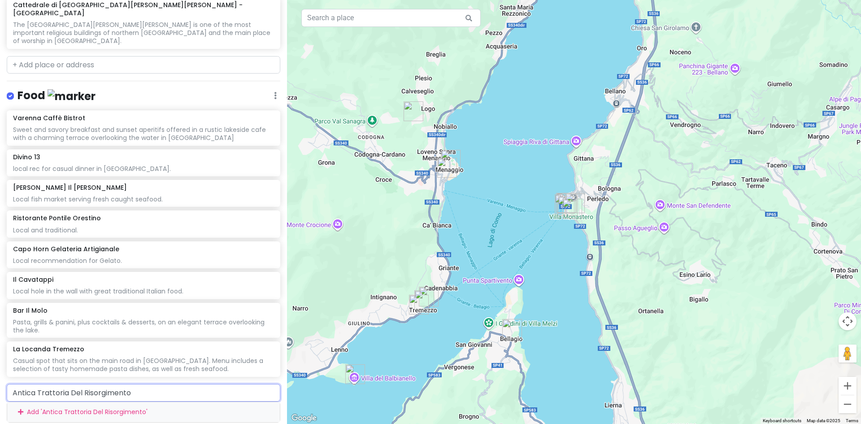
drag, startPoint x: 144, startPoint y: 301, endPoint x: 6, endPoint y: 294, distance: 138.2
click at [6, 384] on div "Antica Trattoria Del Risorgimento Add ' Antica Trattoria Del Risorgimento '" at bounding box center [143, 403] width 287 height 39
paste input "Antica Trattoria Del Risorgimento"
click at [108, 408] on span "Antica Trattoria del Risorgimento" at bounding box center [74, 412] width 112 height 9
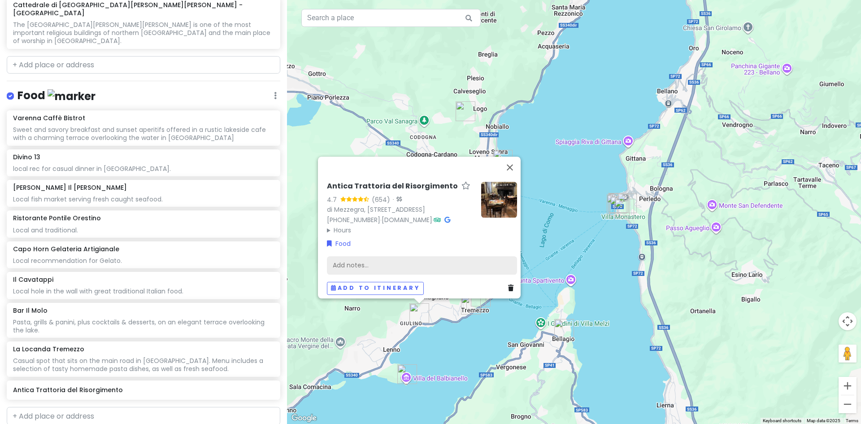
click at [363, 259] on div "Add notes..." at bounding box center [422, 264] width 190 height 19
click at [342, 259] on div "Add notes..." at bounding box center [422, 264] width 190 height 19
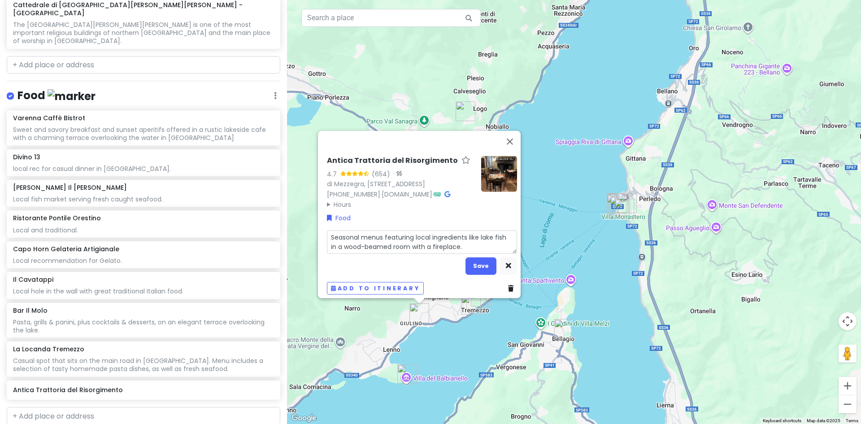
drag, startPoint x: 357, startPoint y: 232, endPoint x: 378, endPoint y: 234, distance: 21.6
click at [357, 232] on textarea "Seasonal menus featuring local ingredients like lake fish in a wood-beamed room…" at bounding box center [422, 241] width 190 height 23
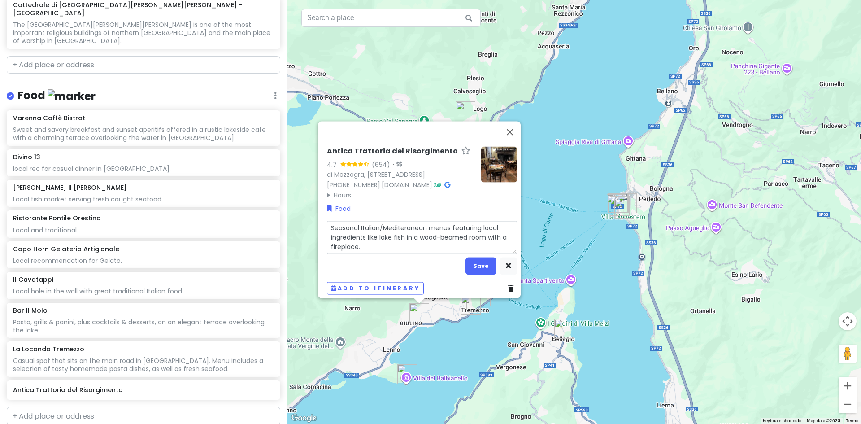
click at [397, 221] on textarea "Seasonal Italian/Mediteranean menus featuring local ingredients like lake fish …" at bounding box center [422, 237] width 190 height 33
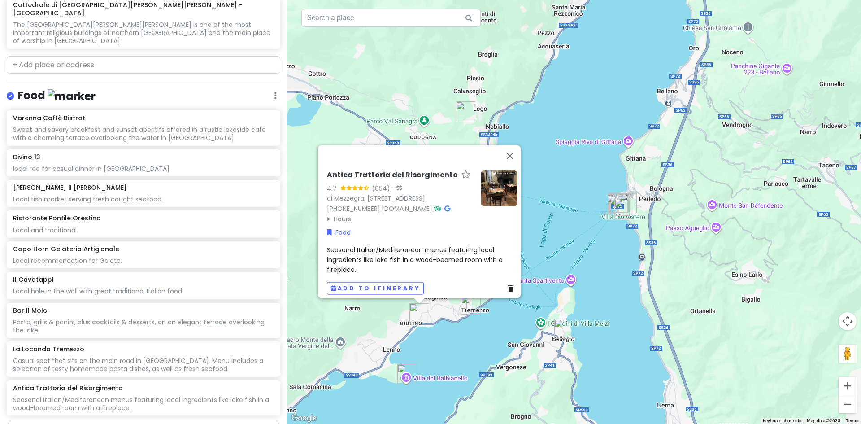
click at [406, 245] on span "Seasonal Italian/Mediteranean menus featuring local ingredients like lake fish …" at bounding box center [415, 259] width 177 height 29
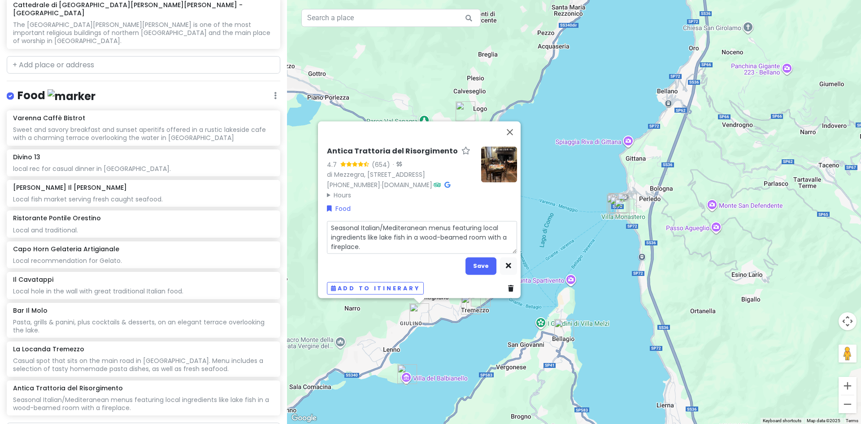
drag, startPoint x: 424, startPoint y: 222, endPoint x: 380, endPoint y: 220, distance: 43.5
click at [380, 221] on textarea "Seasonal Italian/Mediteranean menus featuring local ingredients like lake fish …" at bounding box center [422, 237] width 190 height 33
click at [480, 260] on button "Save" at bounding box center [480, 265] width 31 height 17
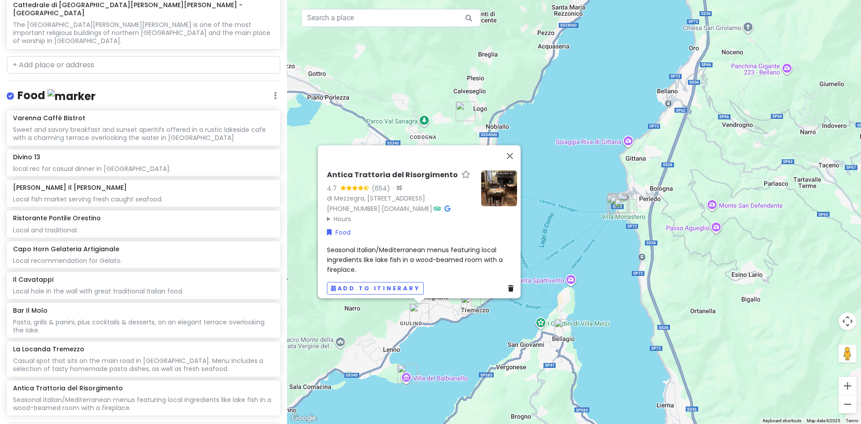
scroll to position [1012, 0]
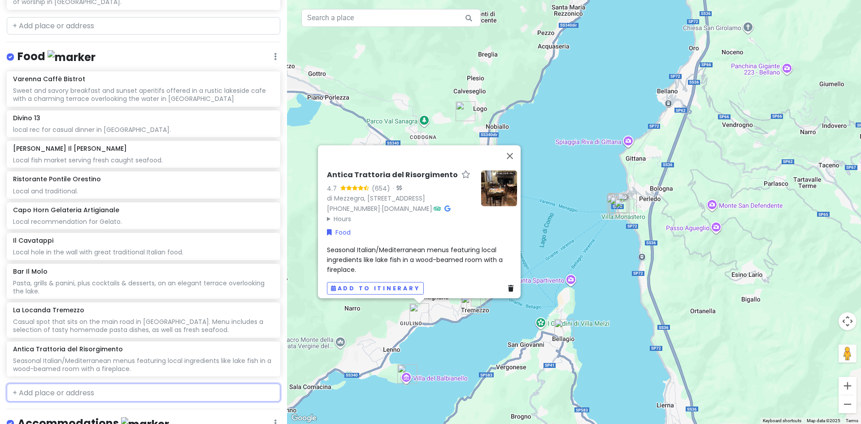
paste input "Enoteca Cantina Follie"
click at [138, 409] on span "ex via volta, [GEOGRAPHIC_DATA], [GEOGRAPHIC_DATA], [GEOGRAPHIC_DATA]" at bounding box center [131, 418] width 226 height 19
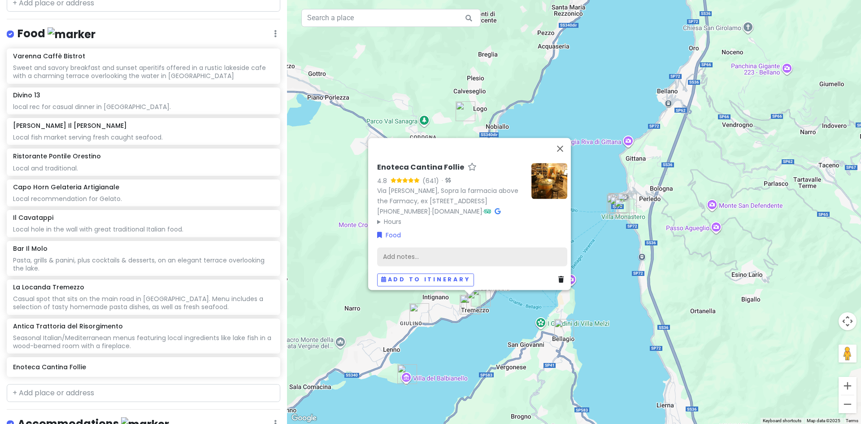
click at [406, 251] on div "Add notes..." at bounding box center [472, 256] width 190 height 19
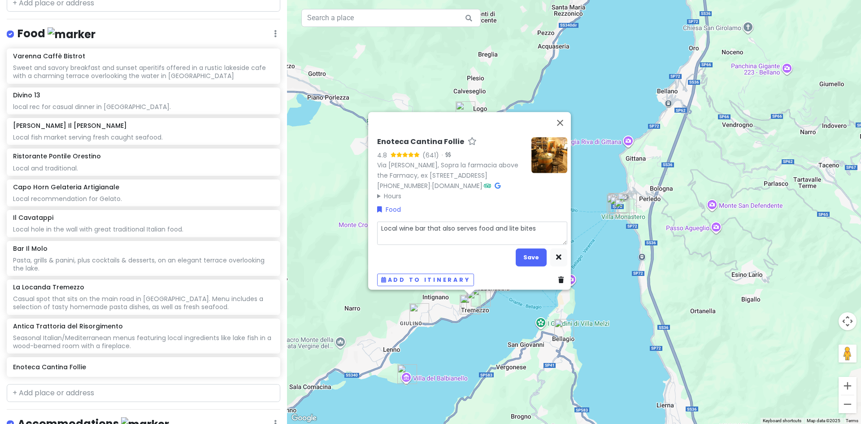
drag, startPoint x: 514, startPoint y: 222, endPoint x: 507, endPoint y: 222, distance: 6.7
click at [507, 222] on textarea "Local wine bar that also serves food and lite bites" at bounding box center [472, 232] width 190 height 23
drag, startPoint x: 532, startPoint y: 224, endPoint x: 505, endPoint y: 223, distance: 26.5
click at [505, 223] on textarea "Local wine bar that also serves food and lite bites" at bounding box center [472, 232] width 190 height 23
click at [525, 248] on button "Save" at bounding box center [530, 256] width 31 height 17
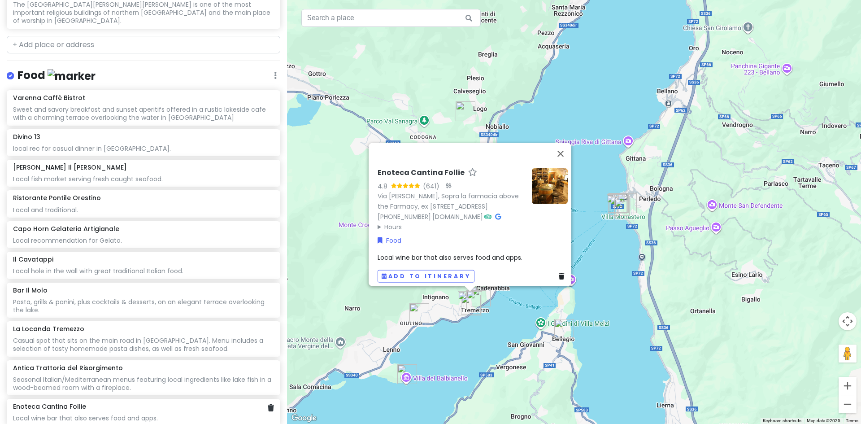
scroll to position [1043, 0]
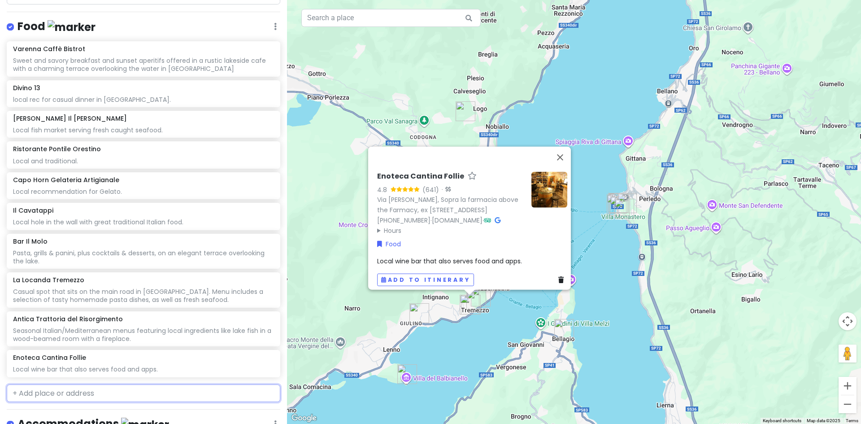
paste input "Ristorante Pizzeria CO.RI"
click at [160, 409] on span "Via per [PERSON_NAME], [GEOGRAPHIC_DATA], [GEOGRAPHIC_DATA], [GEOGRAPHIC_DATA]" at bounding box center [120, 418] width 204 height 19
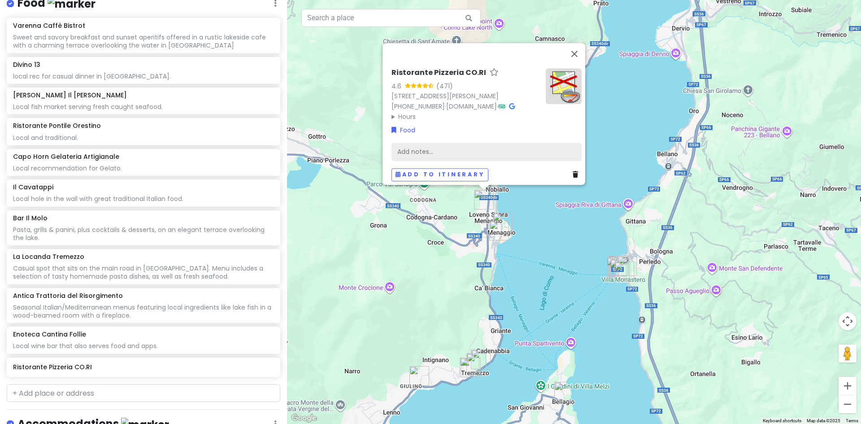
click at [423, 148] on div "Add notes..." at bounding box center [486, 151] width 190 height 19
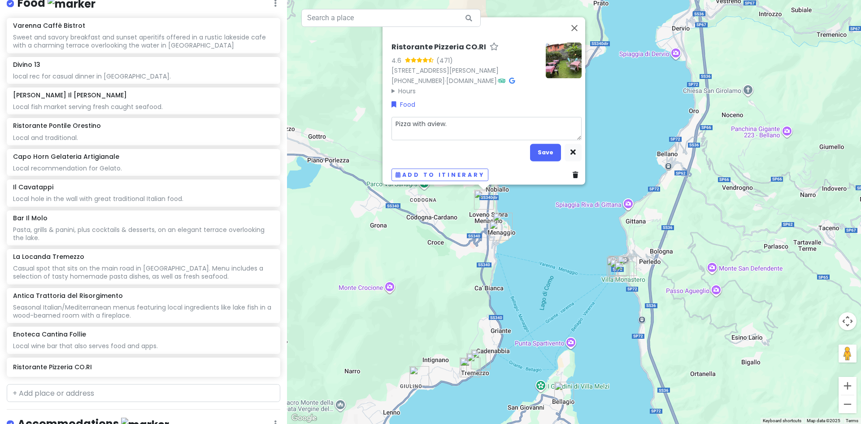
click at [428, 117] on textarea "Pizza with aview." at bounding box center [486, 128] width 190 height 23
click at [544, 150] on button "Save" at bounding box center [545, 151] width 31 height 17
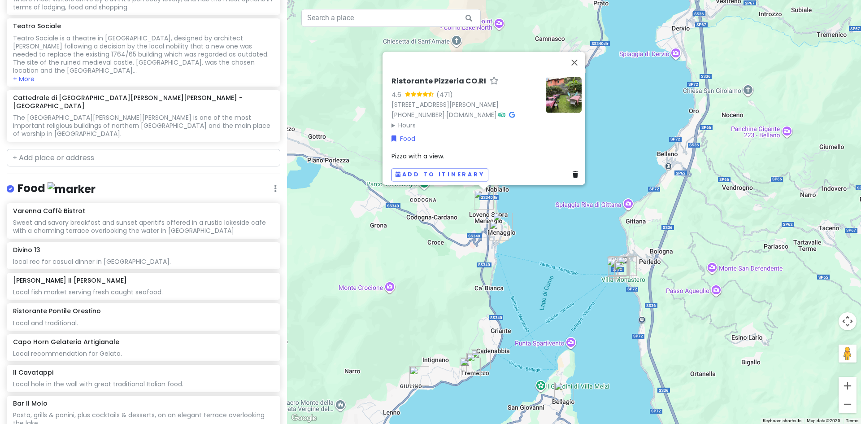
scroll to position [1029, 0]
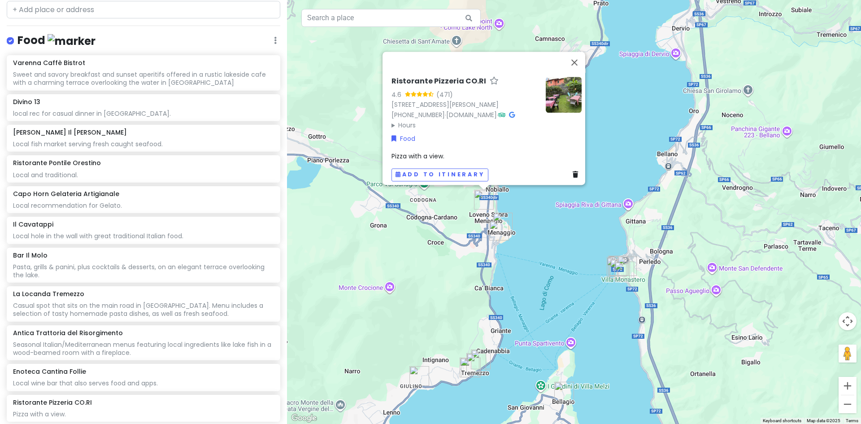
paste input "• GELATERIA DEL BORGO"
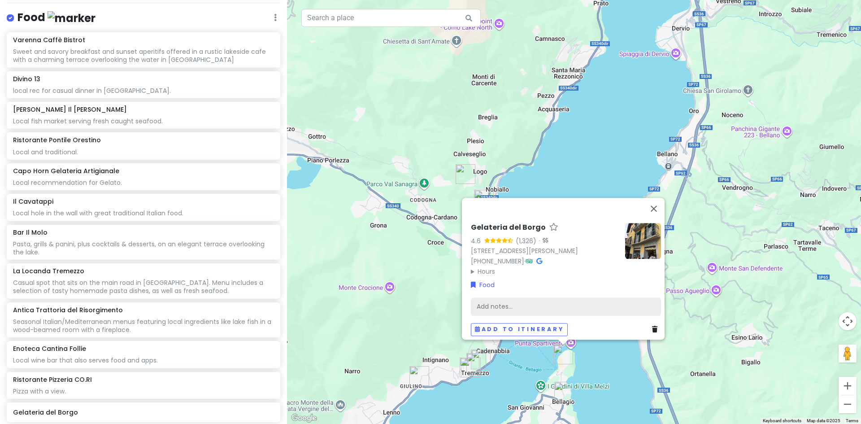
click at [524, 300] on div "Add notes..." at bounding box center [566, 306] width 190 height 19
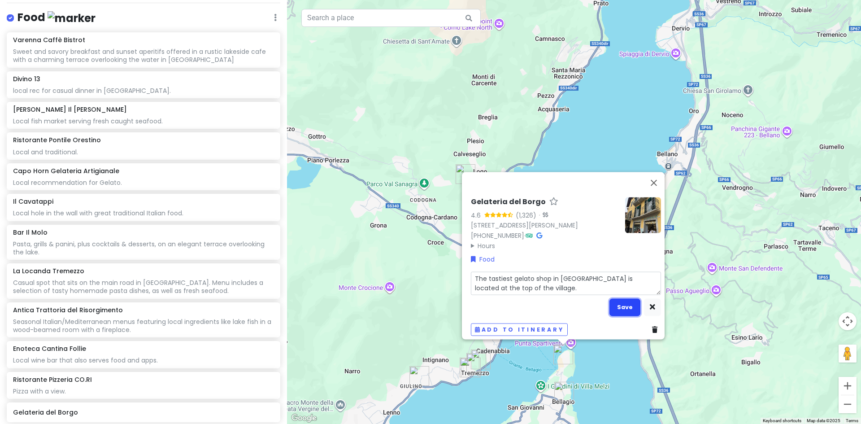
click at [623, 302] on button "Save" at bounding box center [624, 306] width 31 height 17
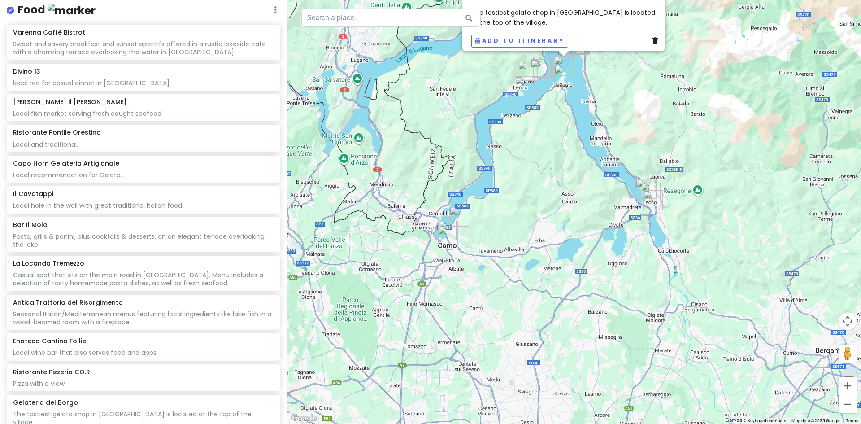
drag, startPoint x: 465, startPoint y: 324, endPoint x: 627, endPoint y: 88, distance: 285.8
click at [627, 88] on div "Gelateria del Borgo 4.6 (1,326) · [STREET_ADDRESS][PERSON_NAME] [PHONE_NUMBER] …" at bounding box center [574, 212] width 574 height 424
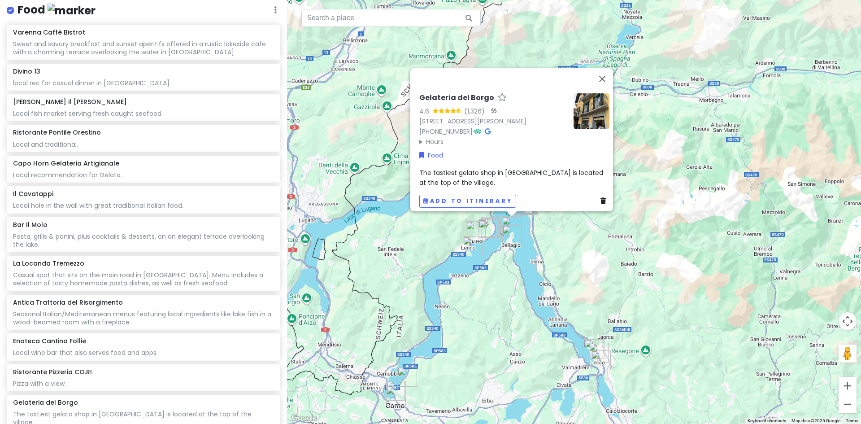
drag, startPoint x: 474, startPoint y: 284, endPoint x: 422, endPoint y: 445, distance: 169.1
click at [422, 423] on html "[GEOGRAPHIC_DATA] Trip Private Change Dates Make a Copy Delete Trip Give Feedba…" at bounding box center [430, 212] width 861 height 424
click at [606, 68] on button "Close" at bounding box center [602, 79] width 22 height 22
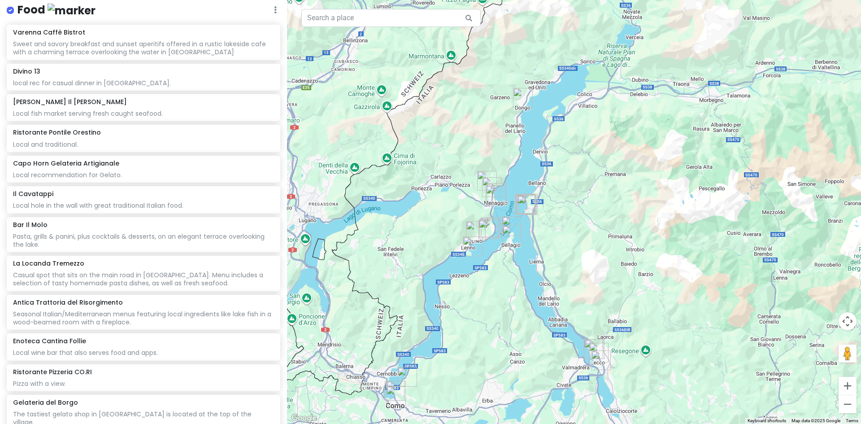
paste input "Crema e Cioccolato"
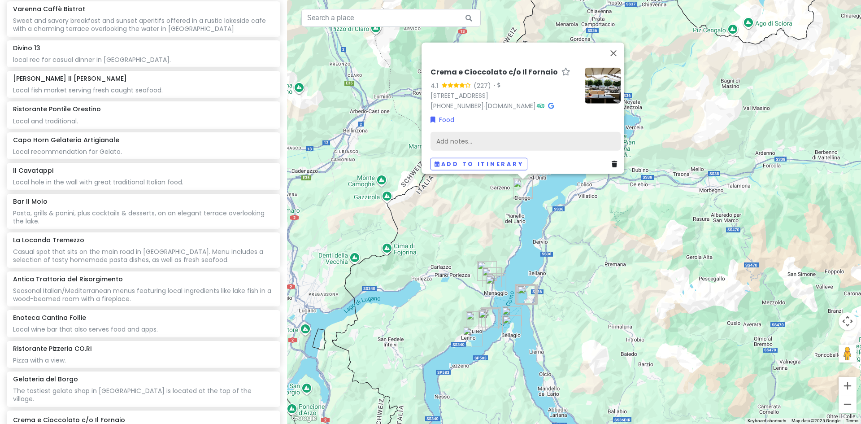
click at [457, 138] on div "Add notes..." at bounding box center [525, 140] width 190 height 19
click at [477, 133] on div "Add notes..." at bounding box center [525, 140] width 190 height 19
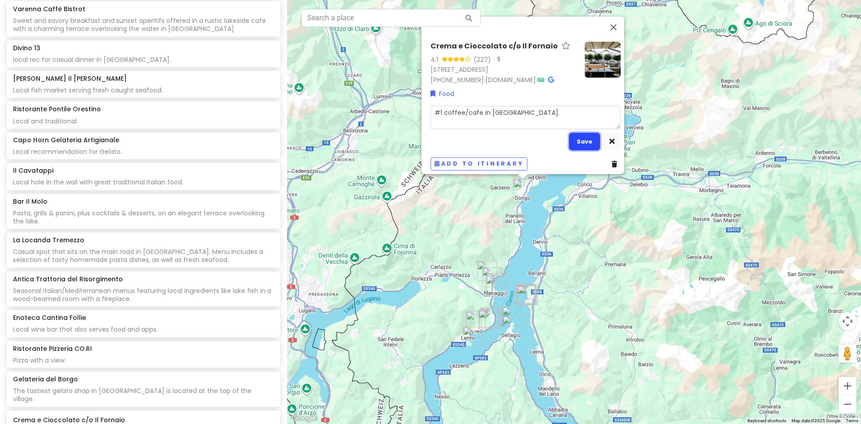
click at [583, 133] on button "Save" at bounding box center [584, 141] width 31 height 17
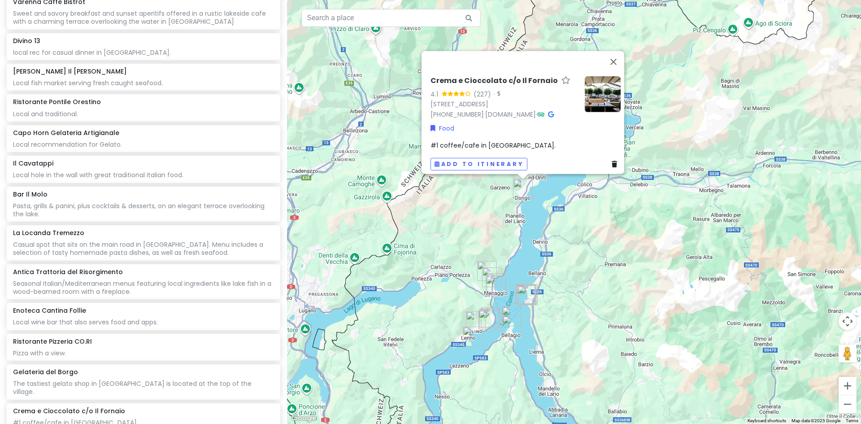
paste input "Bar [PERSON_NAME]"
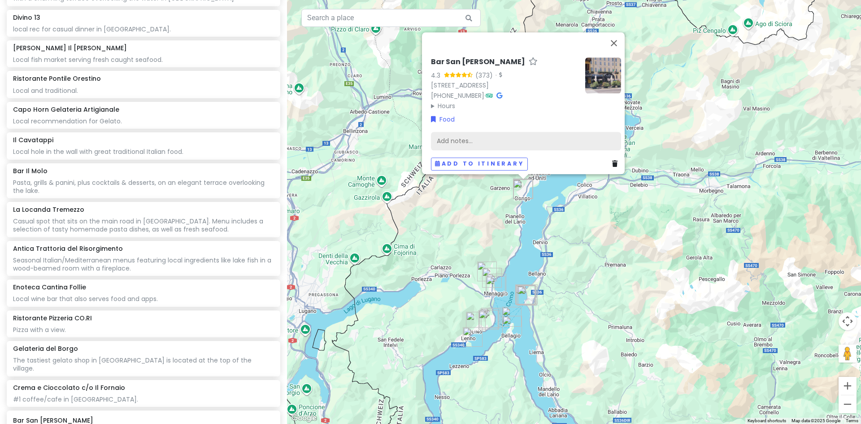
click at [481, 131] on div "Add notes..." at bounding box center [526, 140] width 190 height 19
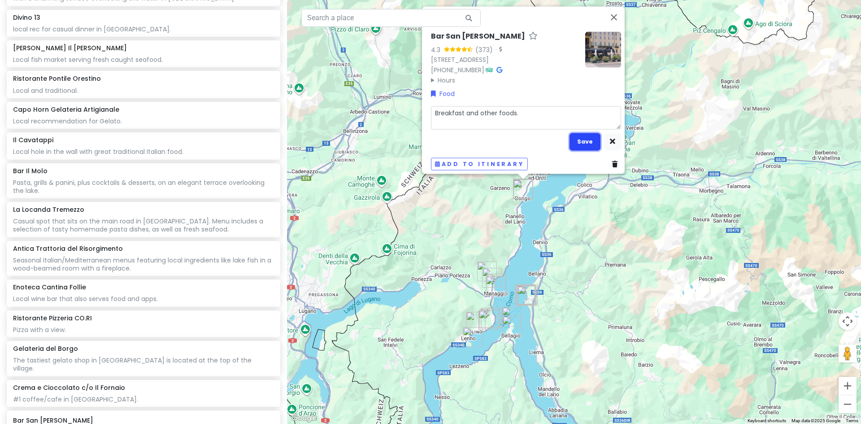
click at [584, 135] on button "Save" at bounding box center [584, 141] width 31 height 17
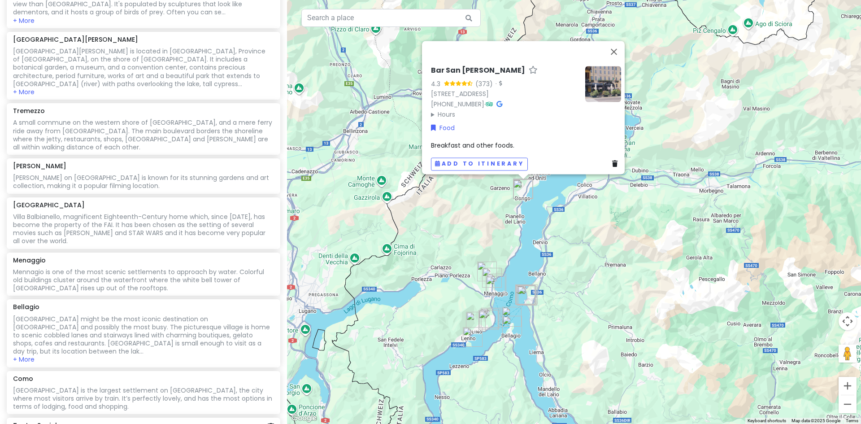
scroll to position [448, 0]
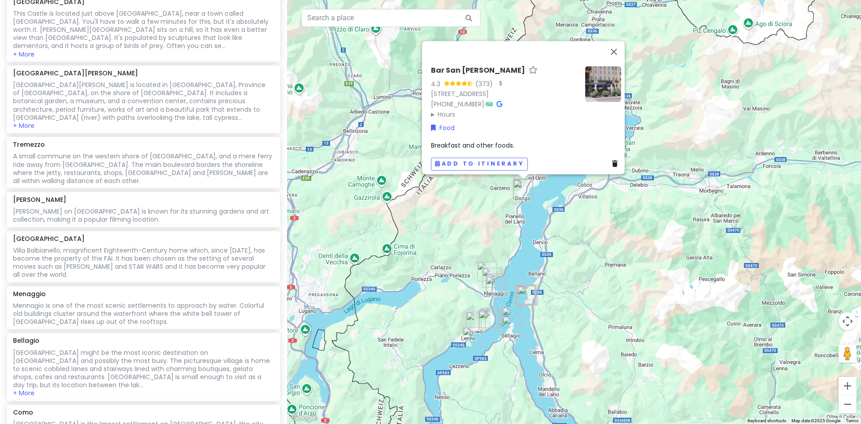
click at [540, 277] on div "Bar San [PERSON_NAME] 4.3 (373) · [STREET_ADDRESS] [PHONE_NUMBER] · Hours [DATE…" at bounding box center [574, 212] width 574 height 424
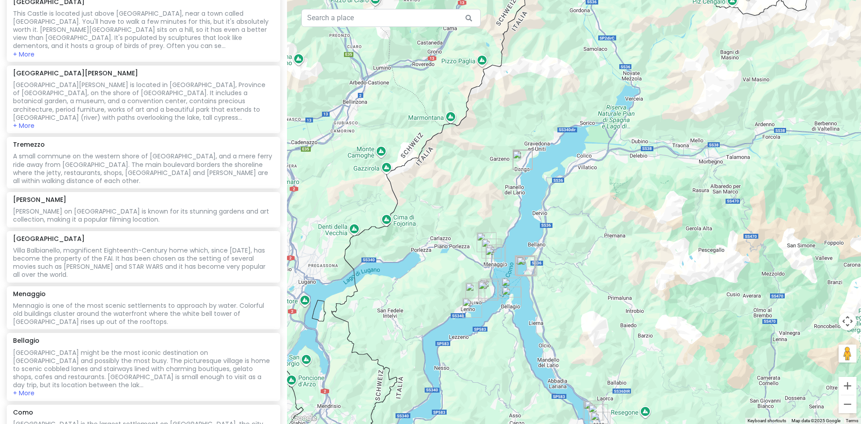
drag, startPoint x: 549, startPoint y: 290, endPoint x: 548, endPoint y: 250, distance: 40.3
click at [548, 250] on div at bounding box center [574, 212] width 574 height 424
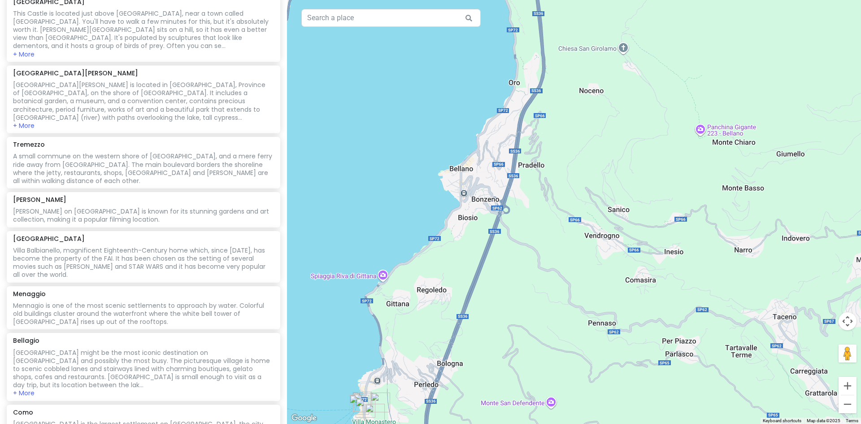
drag, startPoint x: 480, startPoint y: 166, endPoint x: 491, endPoint y: 265, distance: 99.6
click at [491, 265] on div at bounding box center [574, 212] width 574 height 424
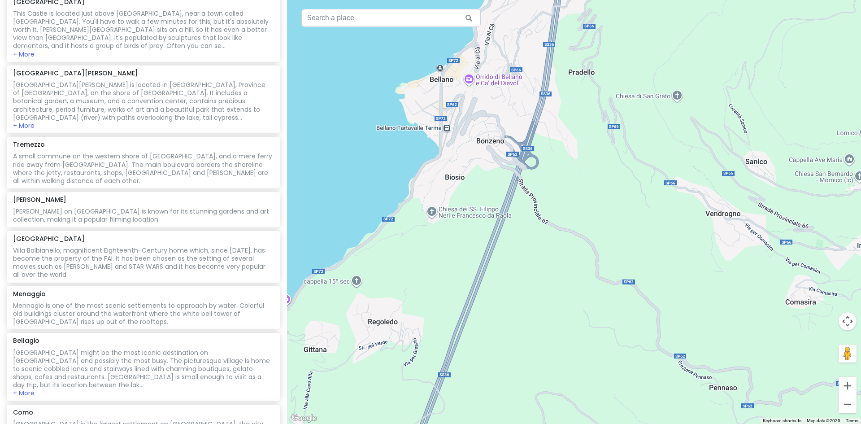
drag, startPoint x: 446, startPoint y: 231, endPoint x: 441, endPoint y: 234, distance: 6.0
click at [441, 234] on div at bounding box center [574, 212] width 574 height 424
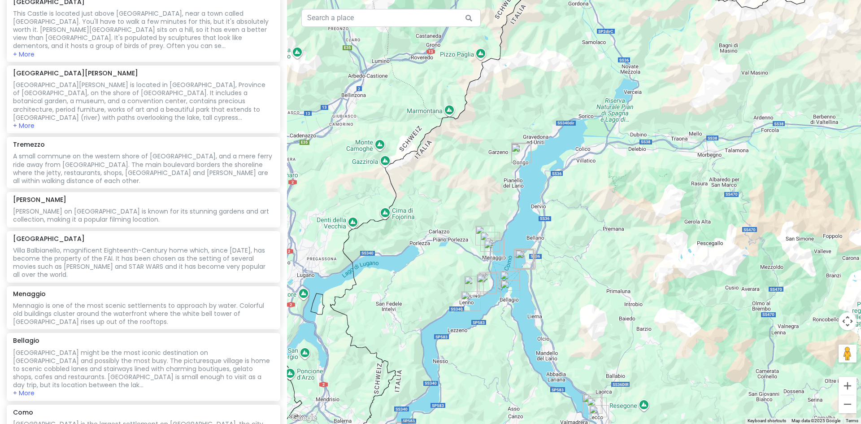
drag, startPoint x: 504, startPoint y: 272, endPoint x: 592, endPoint y: 285, distance: 89.3
click at [592, 285] on div at bounding box center [574, 212] width 574 height 424
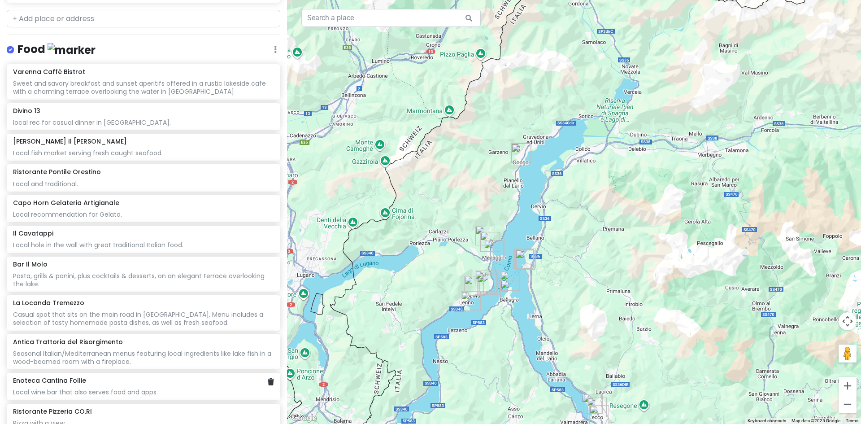
scroll to position [1165, 0]
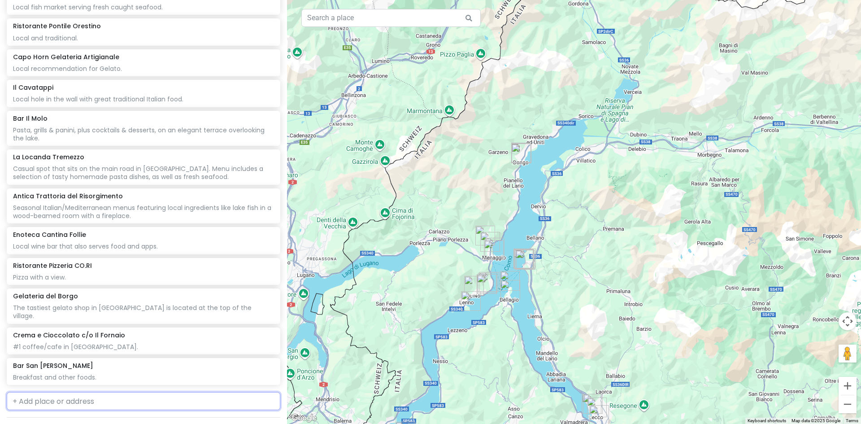
click at [43, 392] on input "text" at bounding box center [143, 401] width 273 height 18
paste input "• [PERSON_NAME] COMO"
click at [73, 417] on span "[GEOGRAPHIC_DATA], [GEOGRAPHIC_DATA]" at bounding box center [131, 421] width 117 height 8
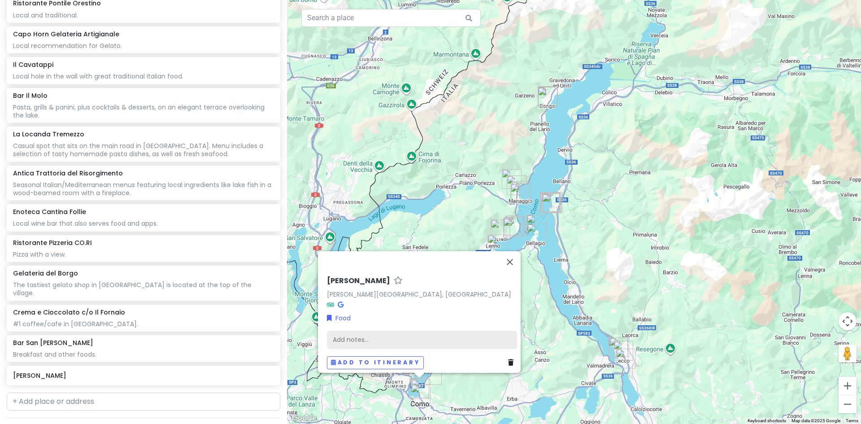
click at [379, 330] on div "Add notes..." at bounding box center [422, 339] width 190 height 19
click at [374, 333] on div "Add notes..." at bounding box center [422, 339] width 190 height 19
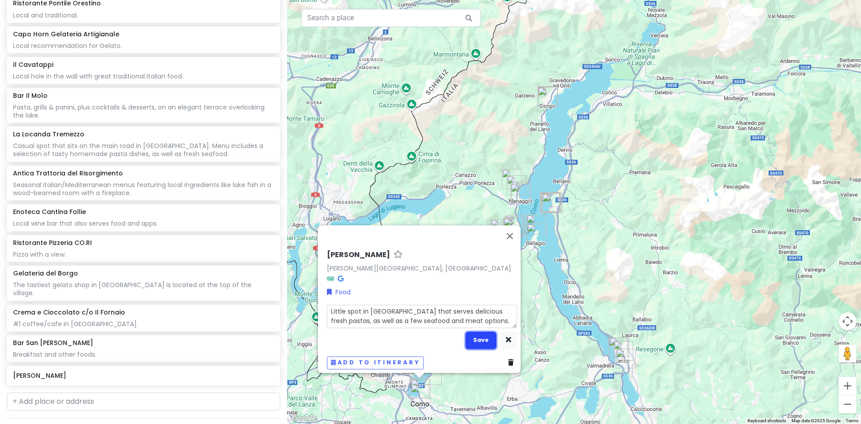
click at [479, 335] on button "Save" at bounding box center [480, 339] width 31 height 17
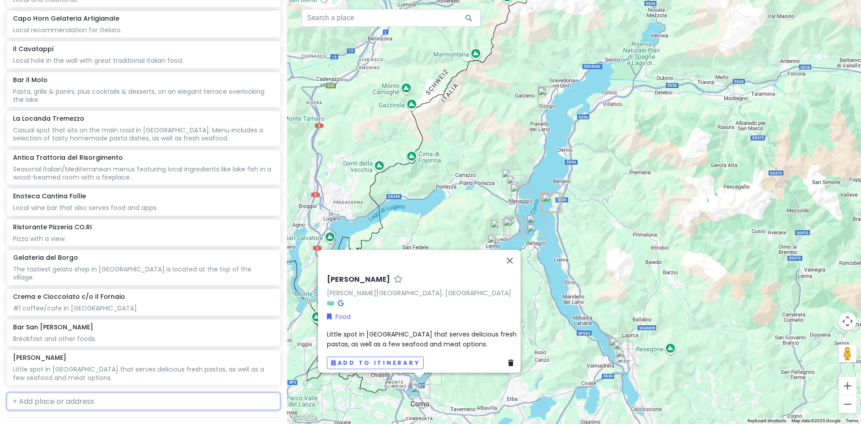
click at [43, 392] on input "text" at bounding box center [143, 401] width 273 height 18
paste input "Passion Como"
click at [121, 418] on span "[GEOGRAPHIC_DATA], [GEOGRAPHIC_DATA], [GEOGRAPHIC_DATA], [GEOGRAPHIC_DATA]" at bounding box center [131, 427] width 226 height 19
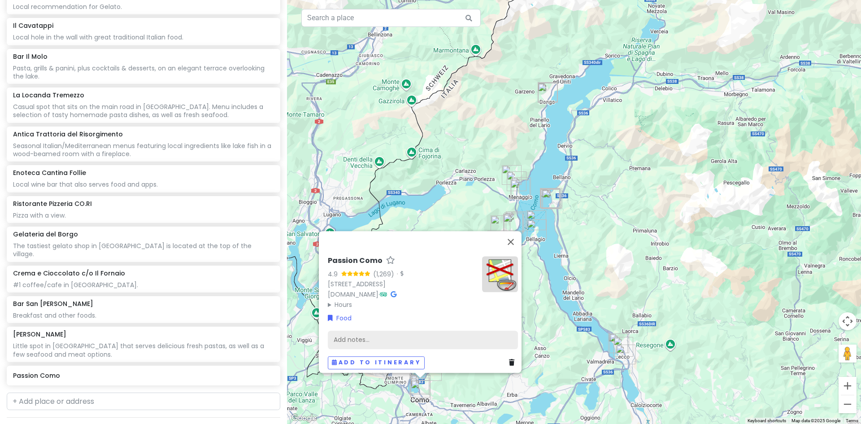
click at [354, 338] on div "Add notes..." at bounding box center [423, 339] width 190 height 19
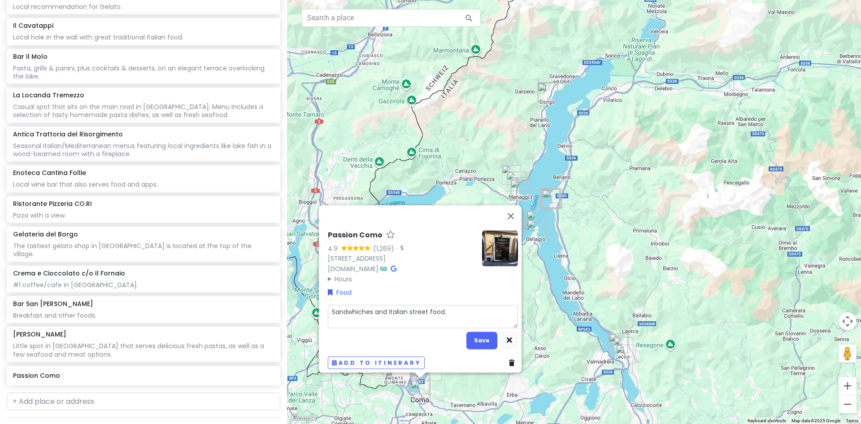
click at [356, 307] on textarea "Sandwhiches and Italian street food." at bounding box center [423, 315] width 190 height 23
drag, startPoint x: 353, startPoint y: 306, endPoint x: 376, endPoint y: 309, distance: 23.1
click at [353, 305] on textarea "Sandwhiches and Italian street food." at bounding box center [423, 315] width 190 height 23
click at [477, 332] on button "Save" at bounding box center [481, 339] width 31 height 17
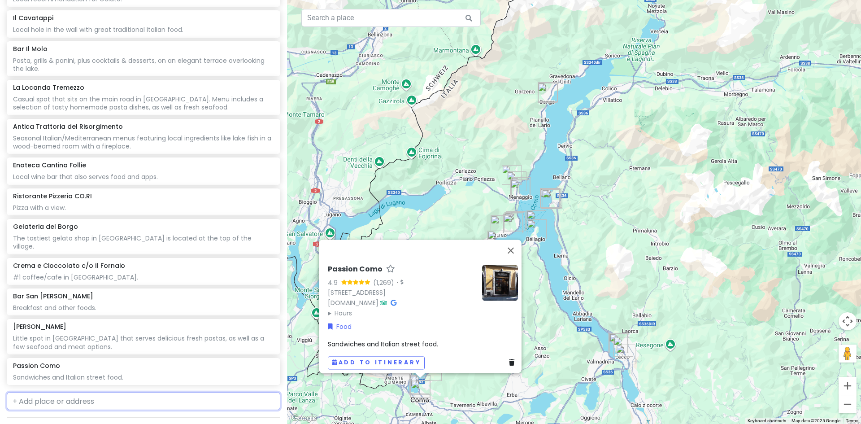
paste input "Kitchen"
click at [90, 417] on span "Via Per Cernobbio, [GEOGRAPHIC_DATA], [GEOGRAPHIC_DATA], [GEOGRAPHIC_DATA]" at bounding box center [115, 426] width 194 height 19
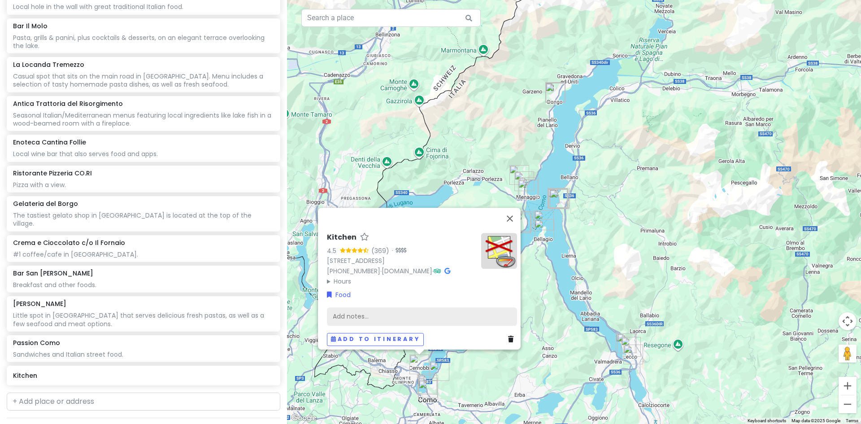
click at [362, 307] on div "Add notes..." at bounding box center [422, 316] width 190 height 19
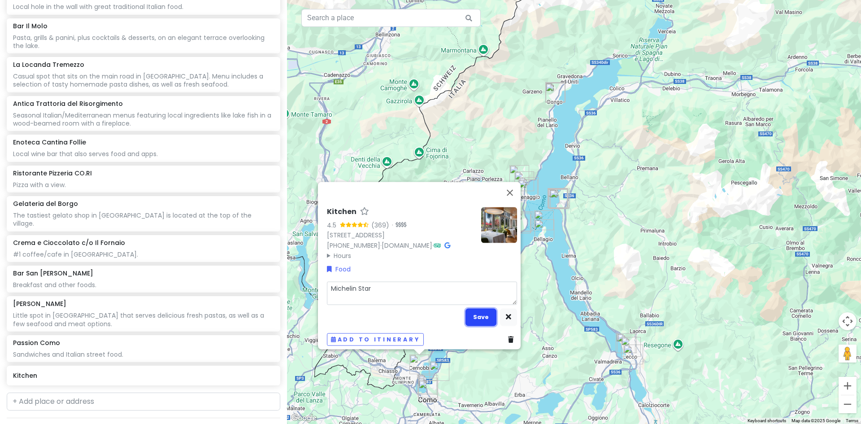
click at [472, 311] on button "Save" at bounding box center [480, 316] width 31 height 17
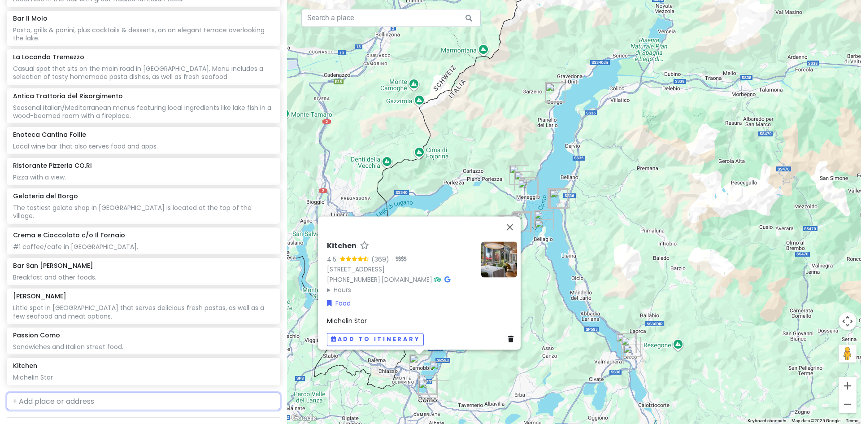
click at [43, 392] on input "text" at bounding box center [143, 401] width 273 height 18
paste input "delicious pasta dishes, praised for their freshness and generous portions. Whil…"
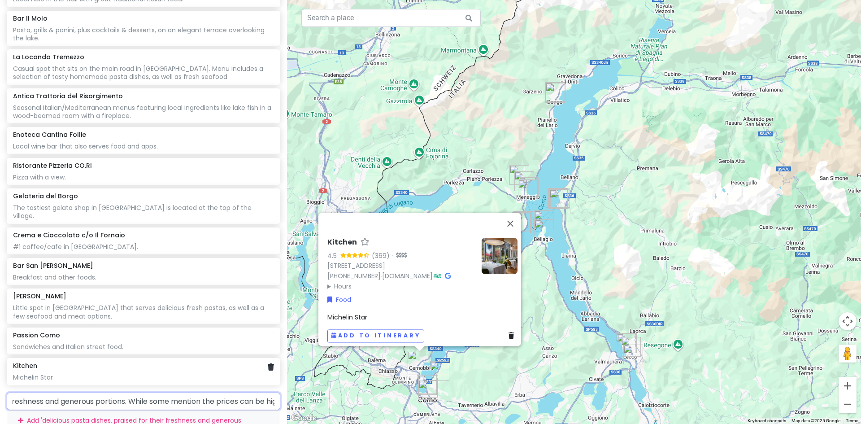
scroll to position [0, 0]
drag, startPoint x: 270, startPoint y: 301, endPoint x: 0, endPoint y: 279, distance: 270.7
click at [0, 279] on div "[GEOGRAPHIC_DATA] Trip Private Change Dates Make a Copy Delete Trip Give Feedba…" at bounding box center [143, 212] width 287 height 424
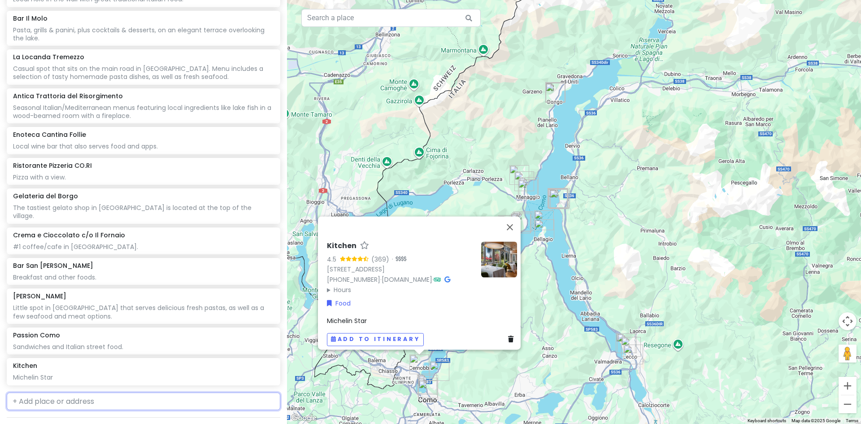
paste input "Il Pacchero"
click at [115, 417] on span "Via [PERSON_NAME], [GEOGRAPHIC_DATA], [GEOGRAPHIC_DATA], [GEOGRAPHIC_DATA]" at bounding box center [130, 426] width 224 height 19
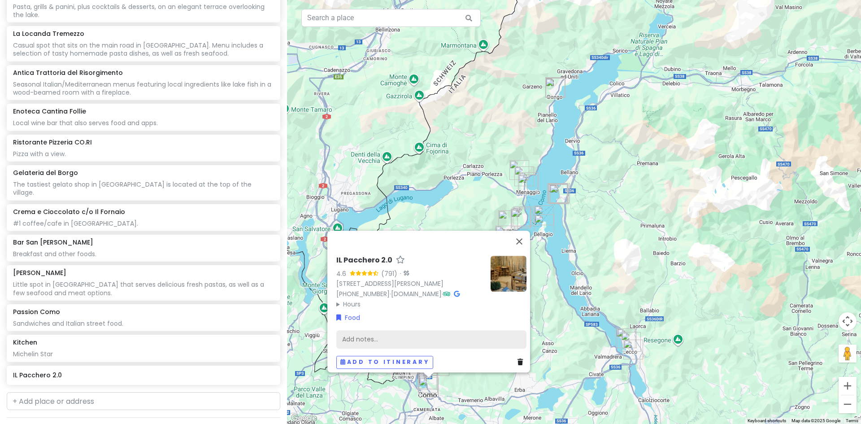
click at [356, 335] on div "Add notes..." at bounding box center [431, 338] width 190 height 19
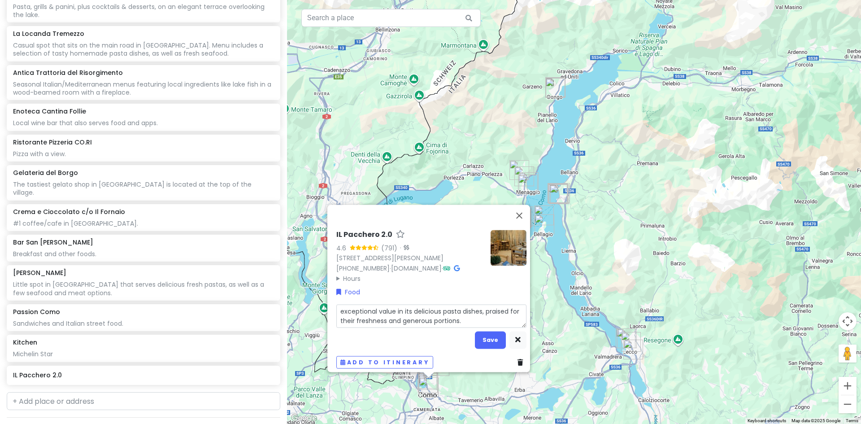
click at [340, 305] on textarea "exceptional value in its delicious pasta dishes, praised for their freshness an…" at bounding box center [431, 315] width 190 height 23
click at [485, 333] on button "Save" at bounding box center [490, 339] width 31 height 17
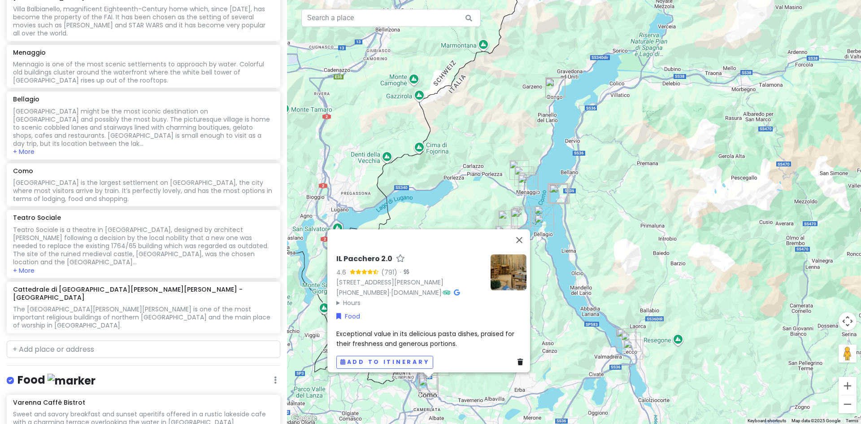
scroll to position [677, 0]
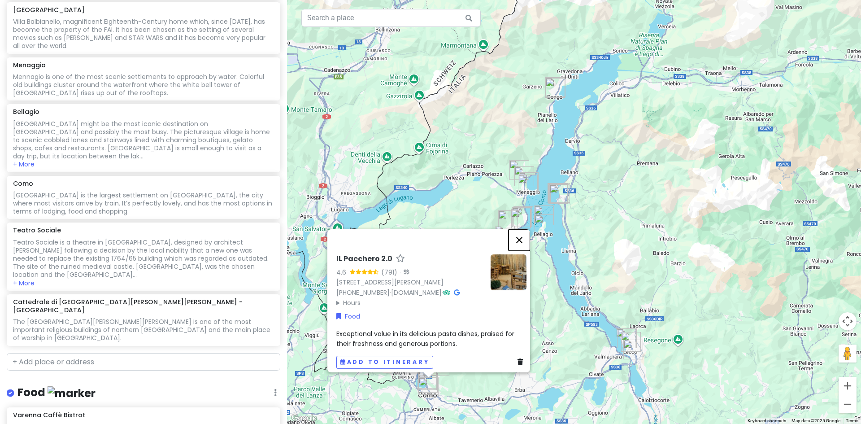
click at [523, 229] on button "Close" at bounding box center [519, 240] width 22 height 22
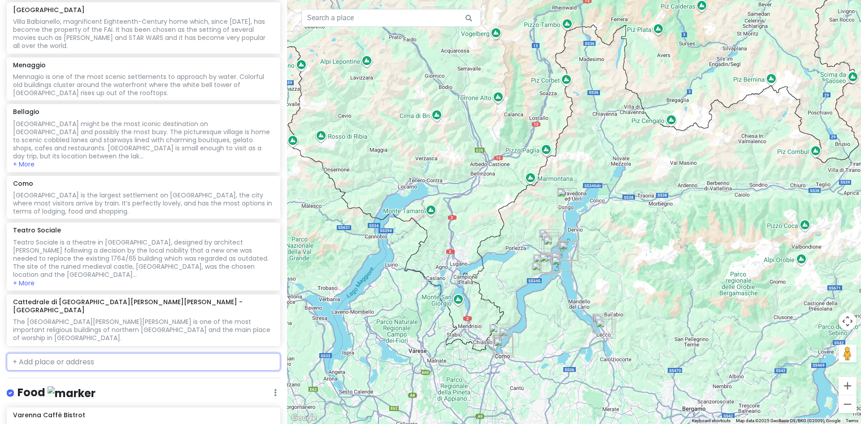
click at [53, 353] on input "text" at bounding box center [143, 362] width 273 height 18
paste input "[PERSON_NAME] CHEF - Culinary school"
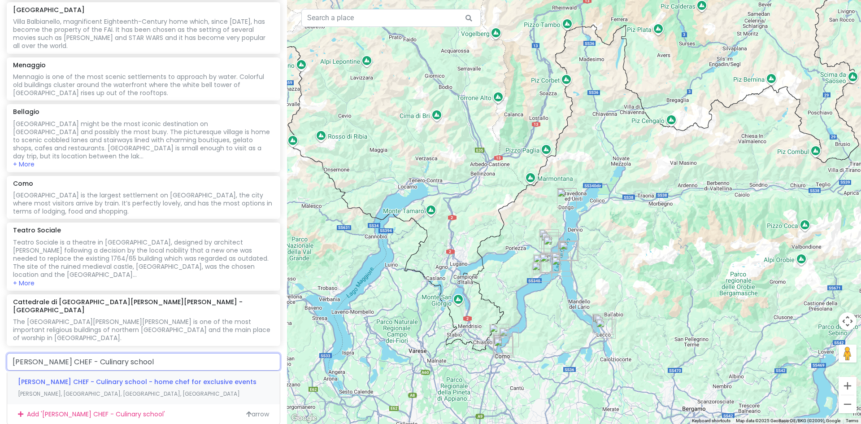
click at [111, 377] on span "[PERSON_NAME] CHEF - Culinary school - home chef for exclusive events" at bounding box center [137, 381] width 238 height 9
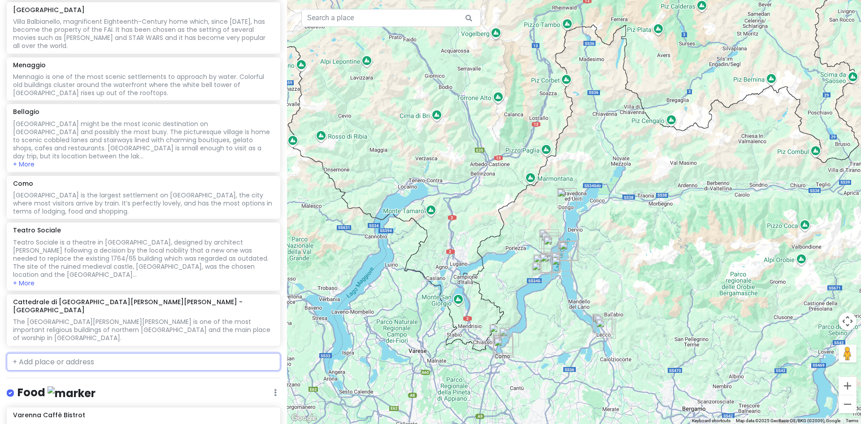
scroll to position [700, 0]
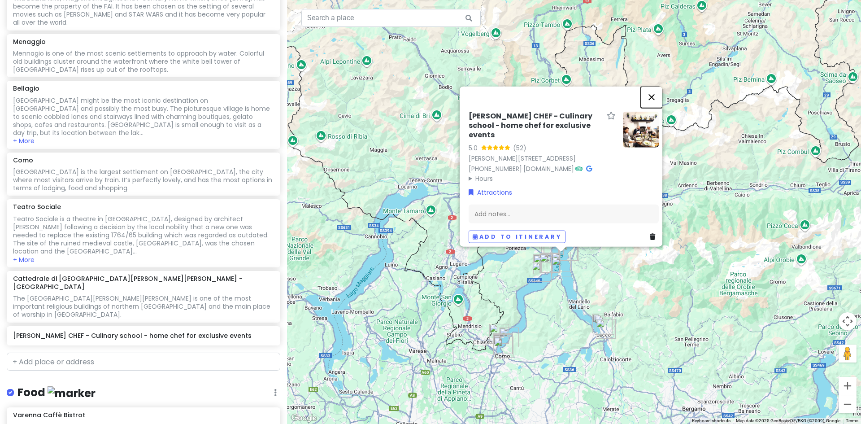
click at [656, 90] on button "Close" at bounding box center [651, 97] width 22 height 22
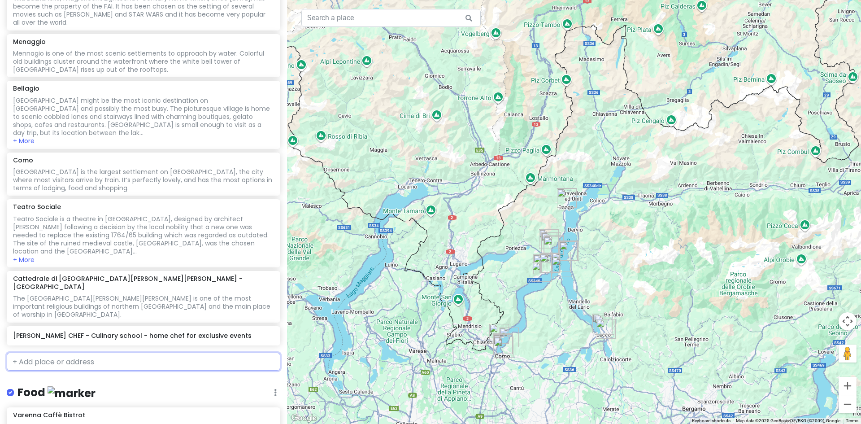
paste input "Pastamatta - creative food"
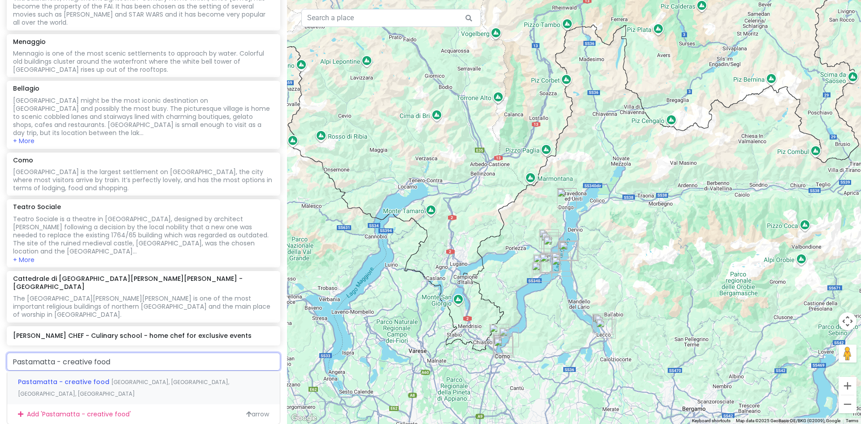
click at [69, 377] on span "Pastamatta - creative food" at bounding box center [64, 381] width 93 height 9
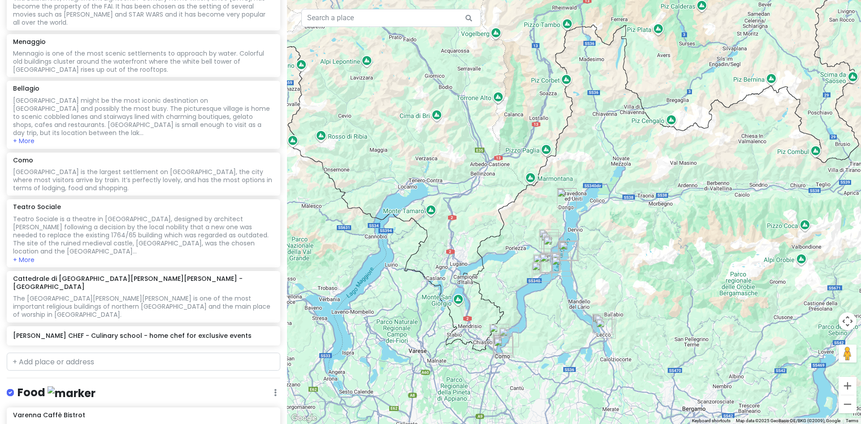
scroll to position [723, 0]
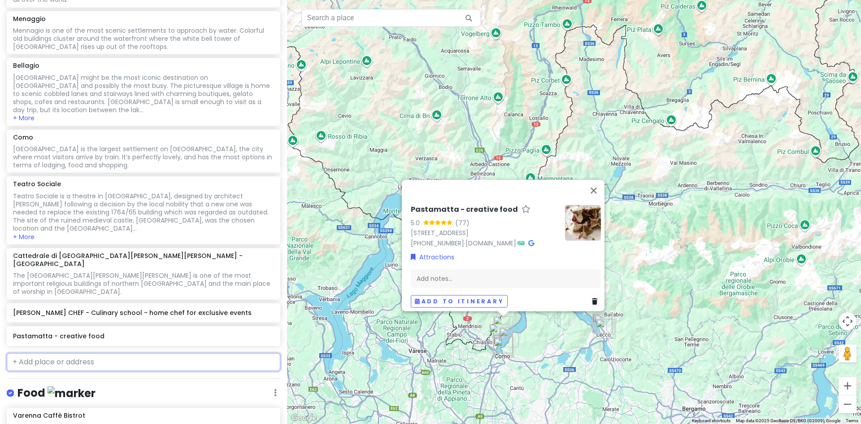
paste input "Oleificio [PERSON_NAME]"
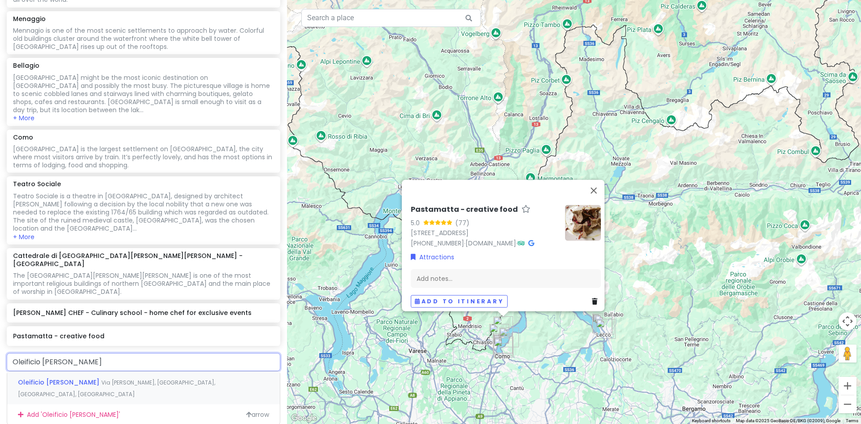
click at [164, 378] on span "Via [PERSON_NAME], [GEOGRAPHIC_DATA], [GEOGRAPHIC_DATA], [GEOGRAPHIC_DATA]" at bounding box center [116, 387] width 197 height 19
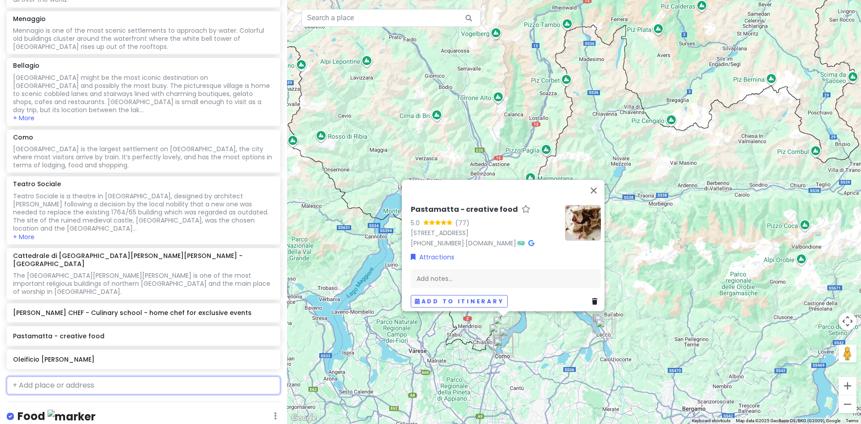
scroll to position [746, 0]
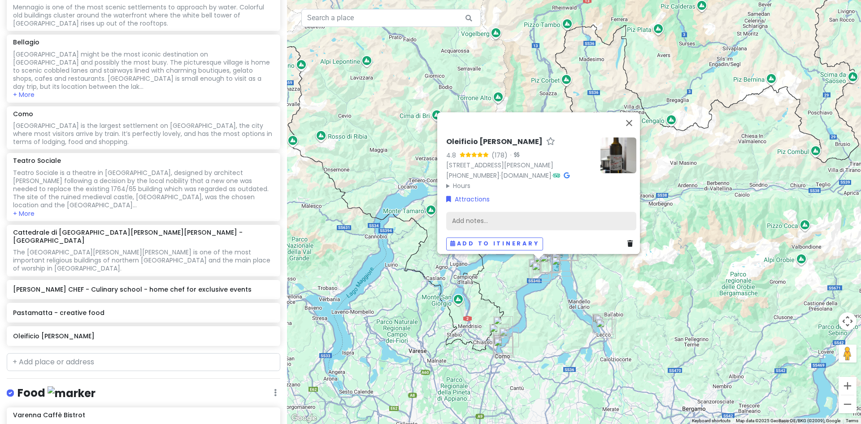
click at [483, 215] on div "Add notes..." at bounding box center [541, 220] width 190 height 19
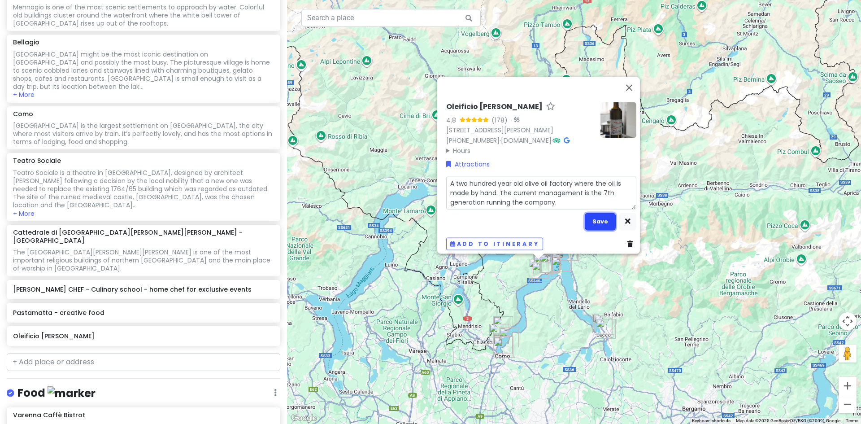
click at [596, 214] on button "Save" at bounding box center [599, 220] width 31 height 17
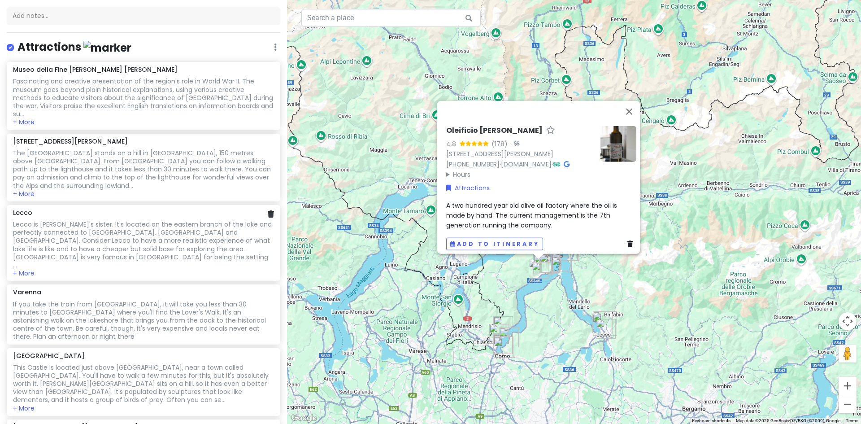
scroll to position [45, 0]
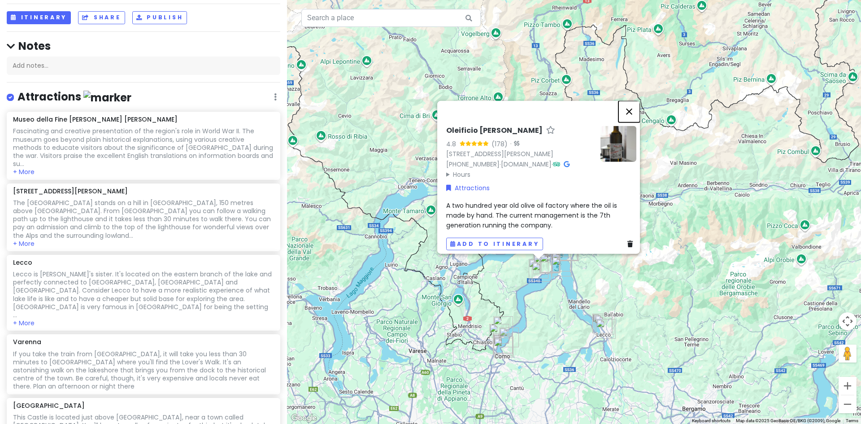
click at [634, 106] on button "Close" at bounding box center [629, 111] width 22 height 22
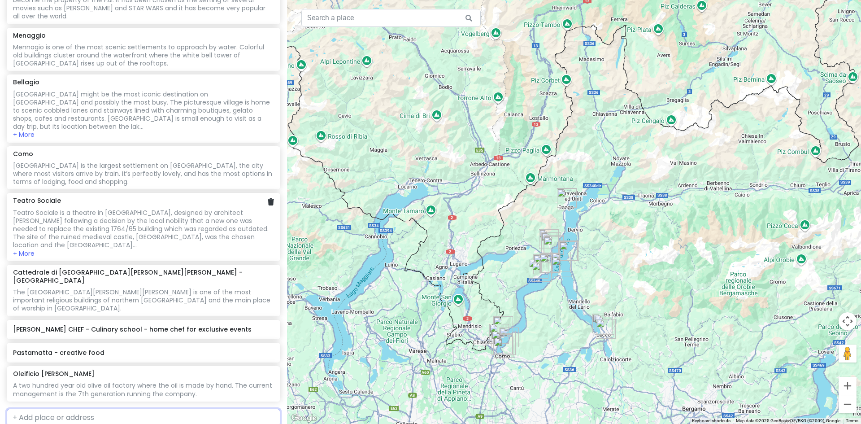
scroll to position [852, 0]
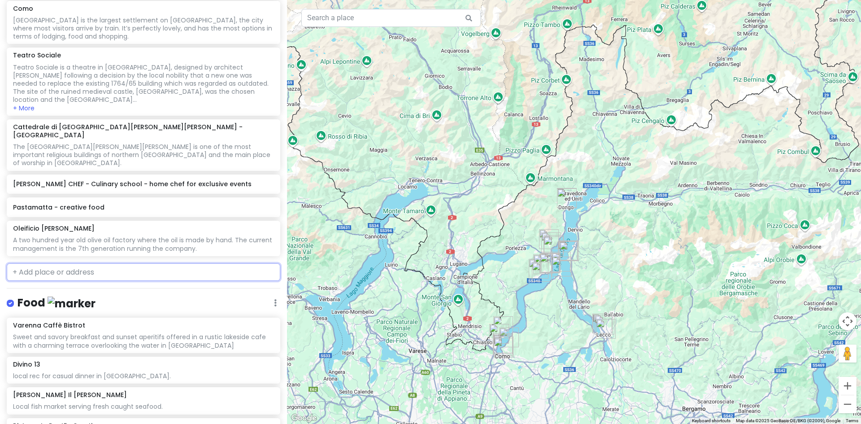
paste input "Pelletteria Denti"
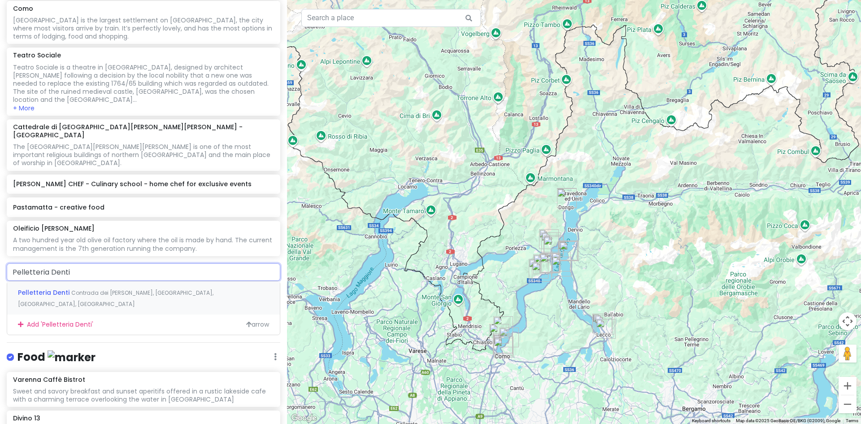
click at [130, 289] on span "Contrada dei [PERSON_NAME], [GEOGRAPHIC_DATA], [GEOGRAPHIC_DATA], [GEOGRAPHIC_D…" at bounding box center [115, 298] width 195 height 19
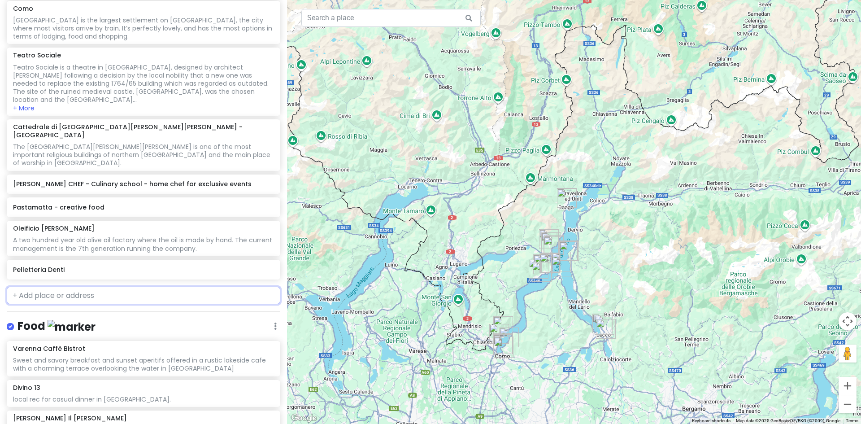
scroll to position [875, 0]
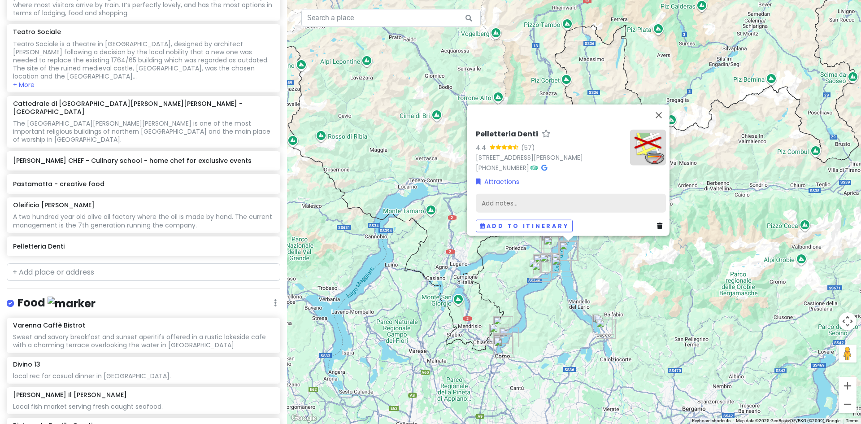
click at [506, 197] on div "Add notes..." at bounding box center [571, 202] width 190 height 19
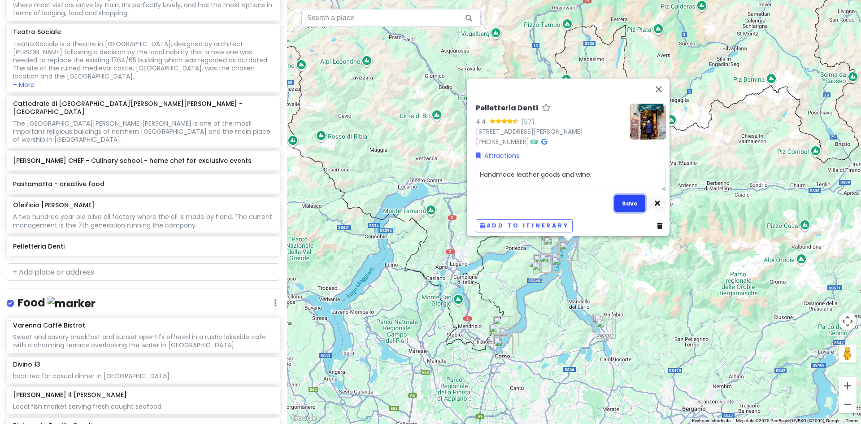
click at [631, 195] on button "Save" at bounding box center [629, 203] width 31 height 17
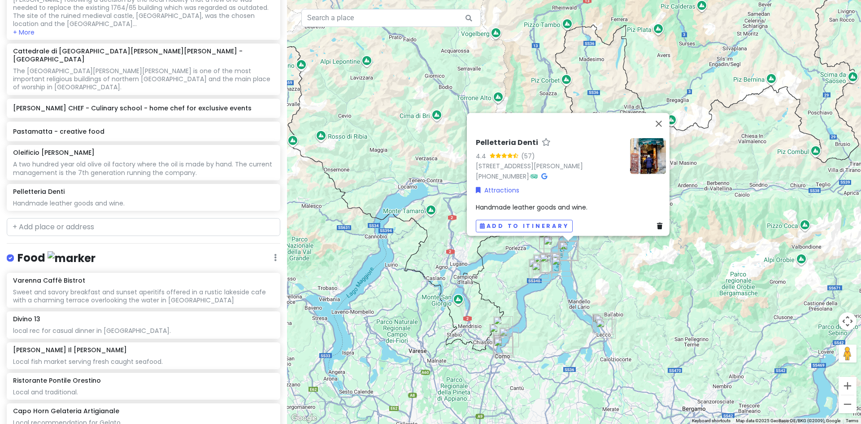
scroll to position [748, 0]
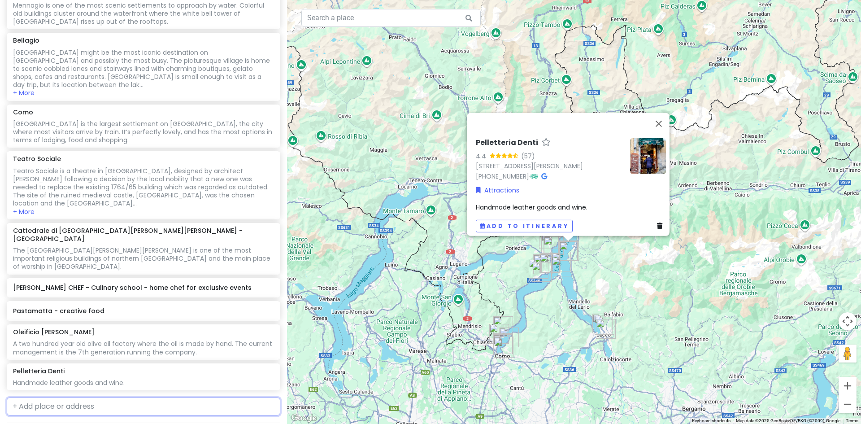
click at [32, 397] on input "text" at bounding box center [143, 406] width 273 height 18
paste input "Azienda Agricola Sorsasso"
click at [158, 423] on span "Località Gaggio, [GEOGRAPHIC_DATA], [GEOGRAPHIC_DATA], [GEOGRAPHIC_DATA]" at bounding box center [115, 432] width 195 height 19
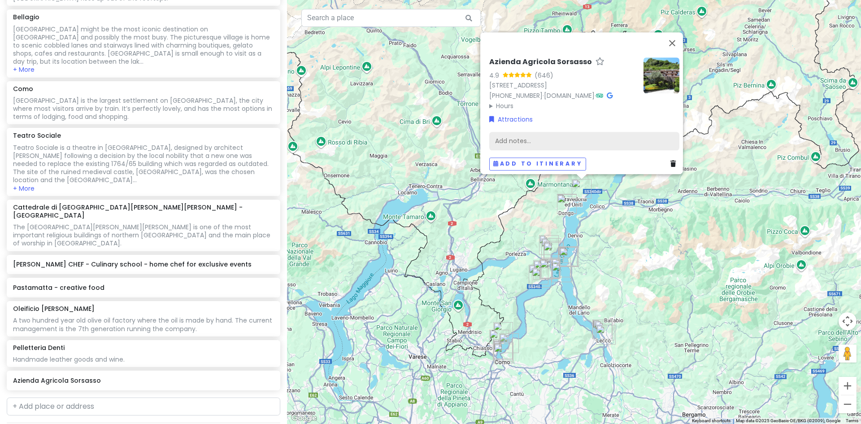
click at [521, 136] on div "Add notes..." at bounding box center [584, 140] width 190 height 19
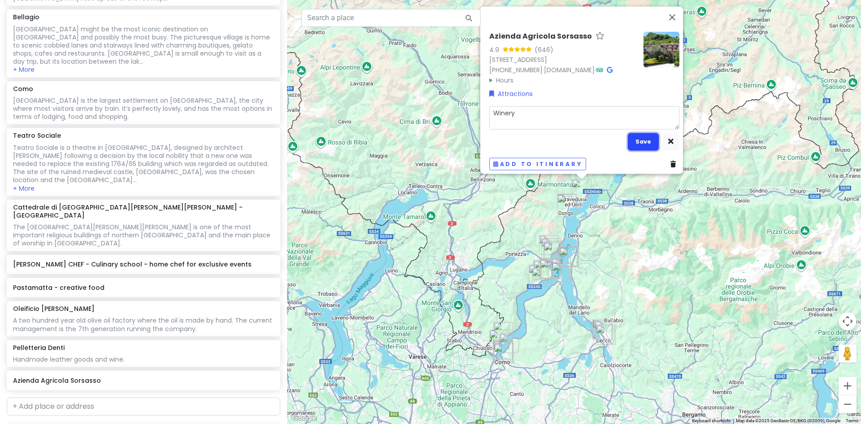
click at [640, 135] on button "Save" at bounding box center [642, 141] width 31 height 17
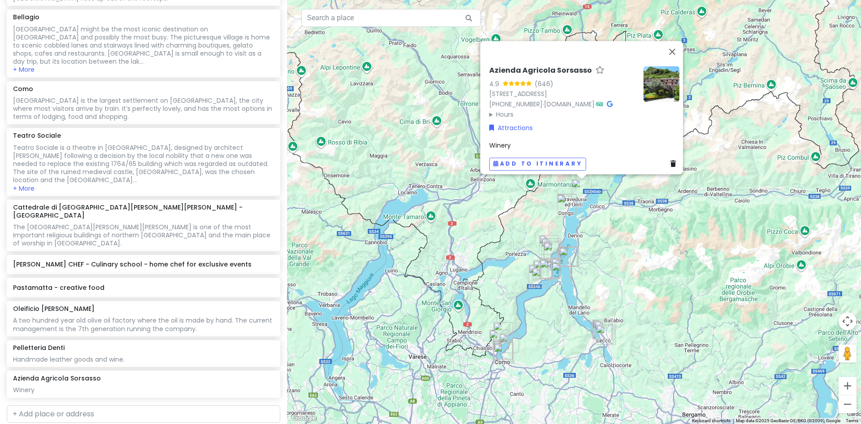
scroll to position [779, 0]
